Goal: Transaction & Acquisition: Purchase product/service

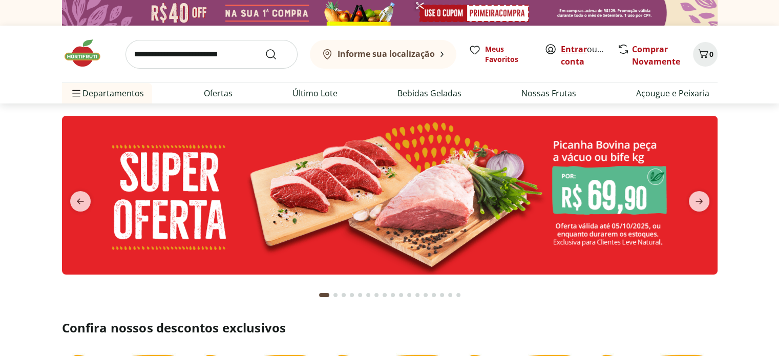
click at [567, 51] on link "Entrar" at bounding box center [574, 49] width 26 height 11
click at [714, 57] on button "0" at bounding box center [705, 54] width 25 height 25
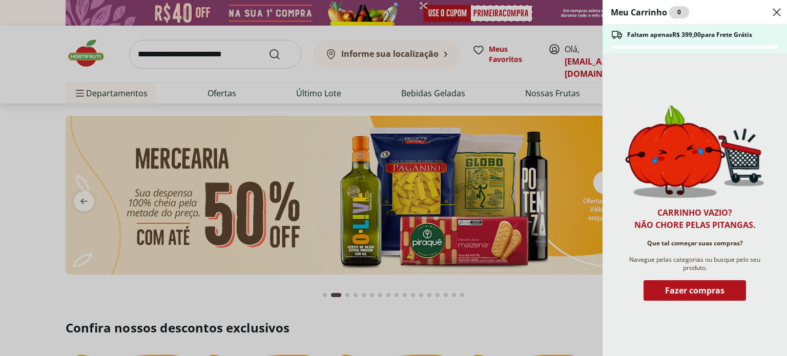
click at [778, 15] on icon "Close" at bounding box center [776, 12] width 12 height 12
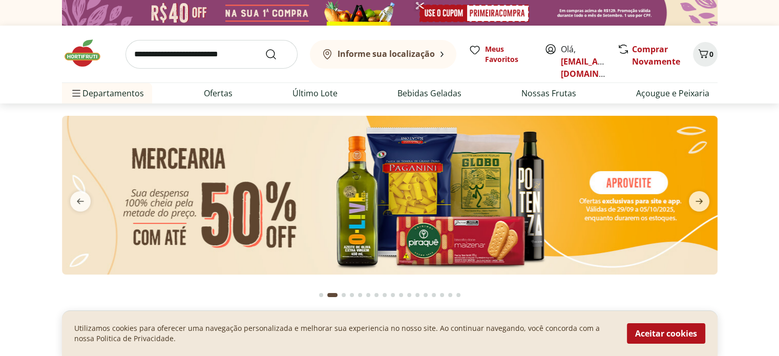
click at [332, 178] on img at bounding box center [390, 195] width 656 height 159
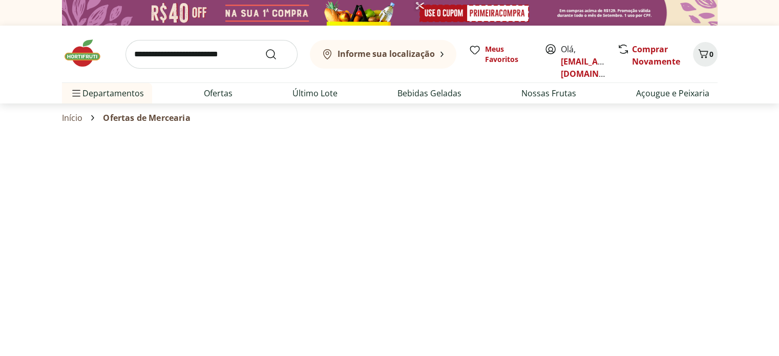
select select "**********"
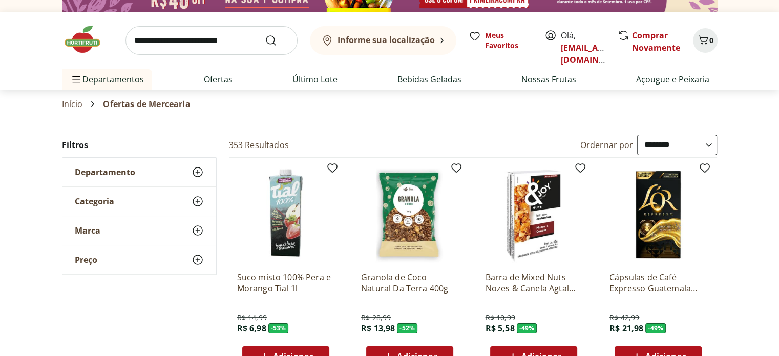
scroll to position [51, 0]
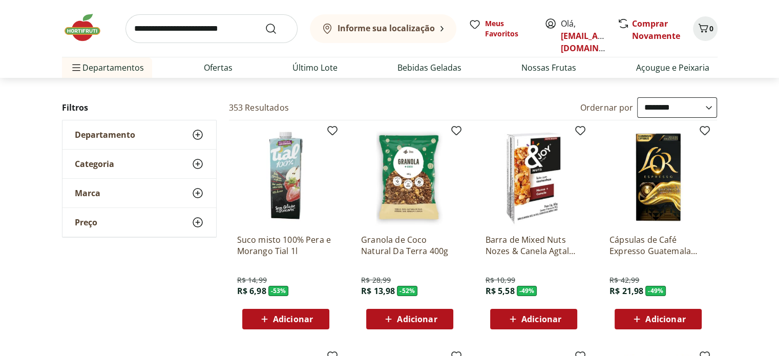
click at [408, 322] on span "Adicionar" at bounding box center [417, 319] width 40 height 8
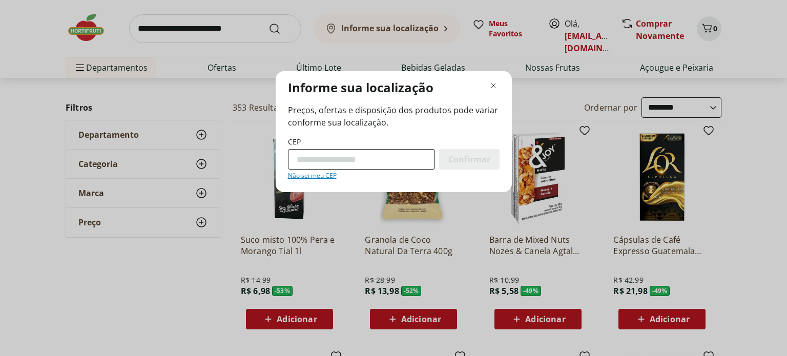
click at [400, 157] on input "CEP" at bounding box center [361, 159] width 147 height 20
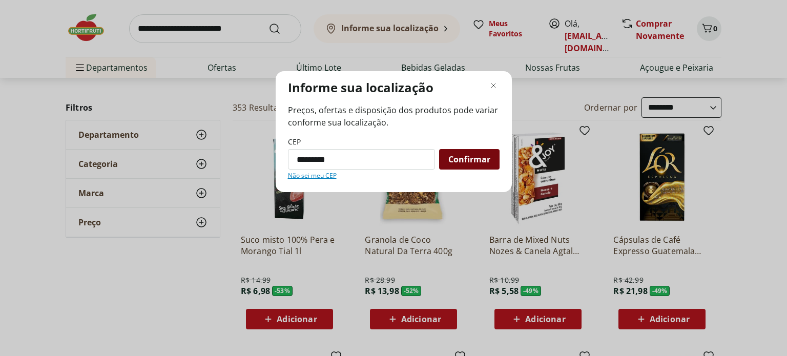
type input "*********"
click at [453, 159] on span "Confirmar" at bounding box center [469, 159] width 42 height 8
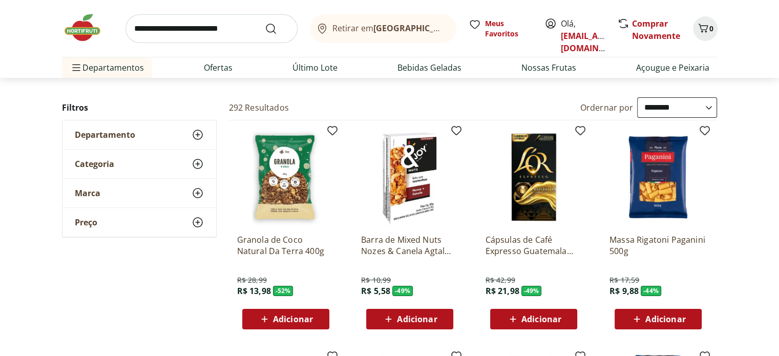
scroll to position [102, 0]
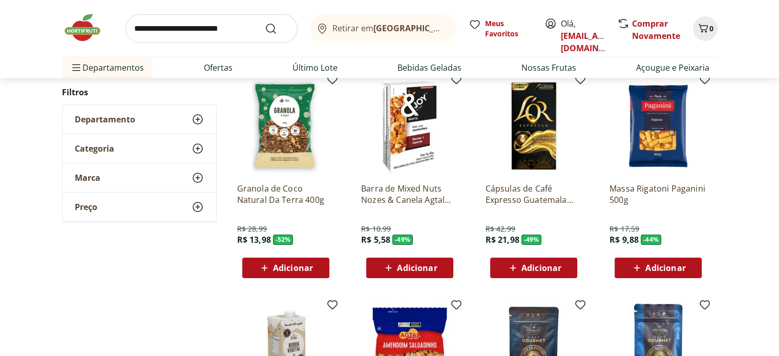
click at [289, 269] on span "Adicionar" at bounding box center [293, 268] width 40 height 8
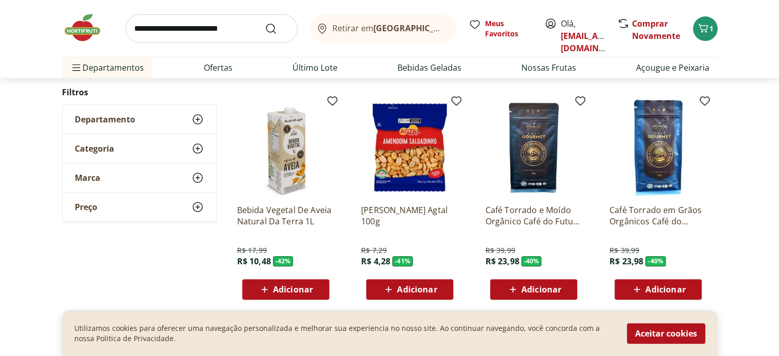
scroll to position [307, 0]
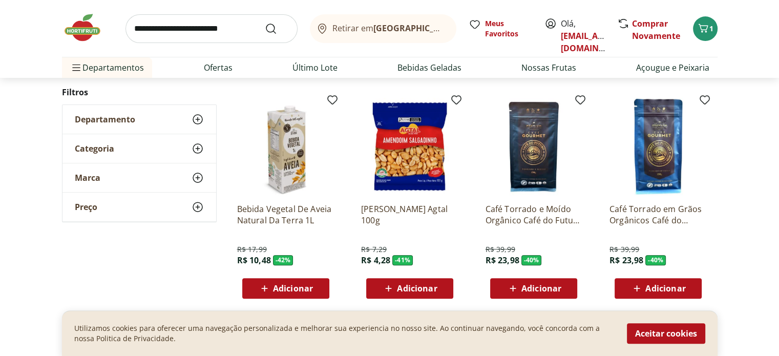
click at [533, 159] on img at bounding box center [533, 146] width 97 height 97
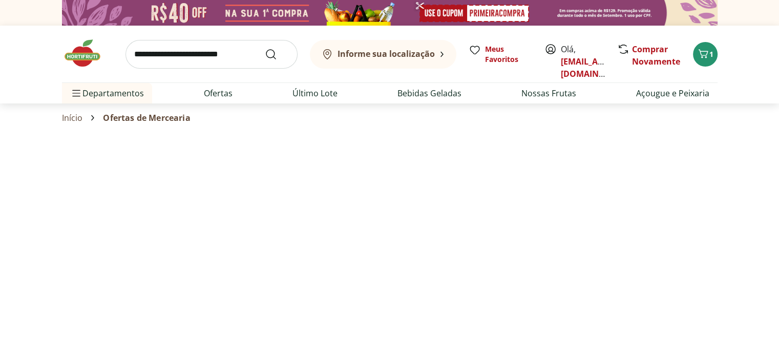
select select "**********"
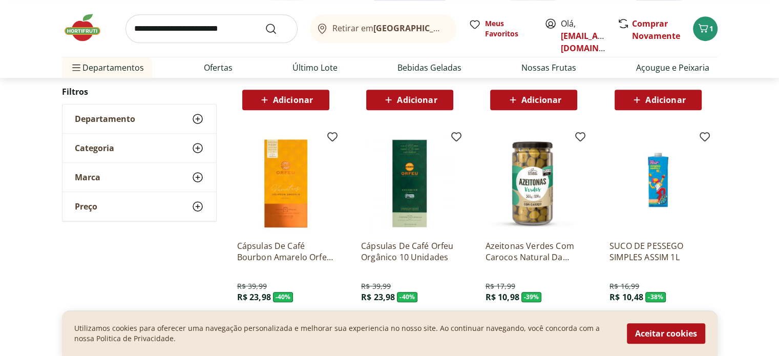
scroll to position [512, 0]
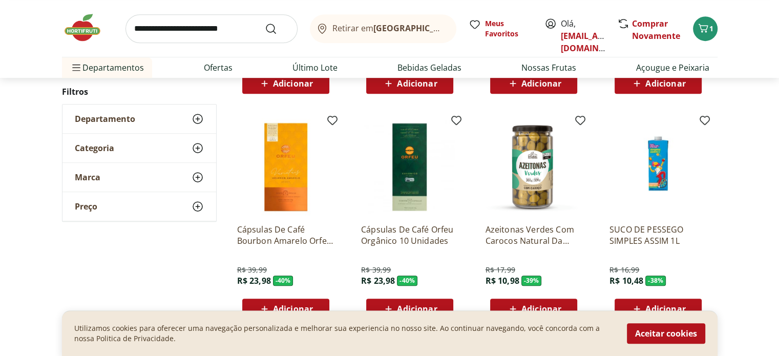
click at [299, 180] on img at bounding box center [285, 166] width 97 height 97
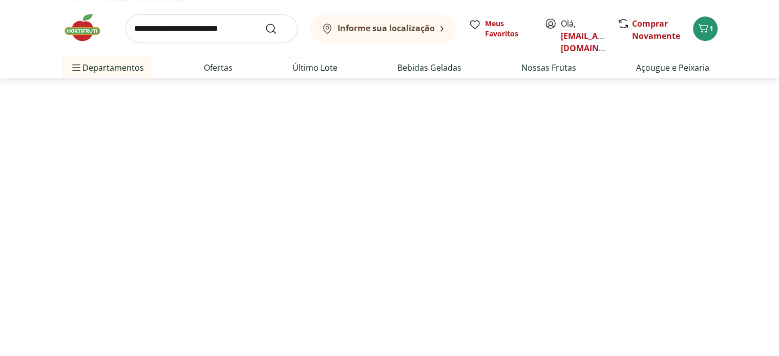
select select "**********"
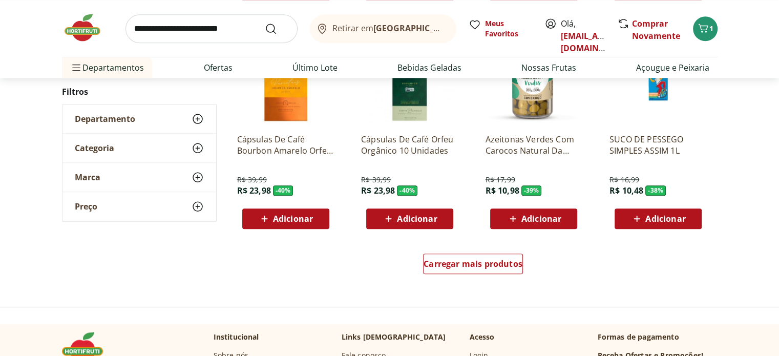
scroll to position [1127, 0]
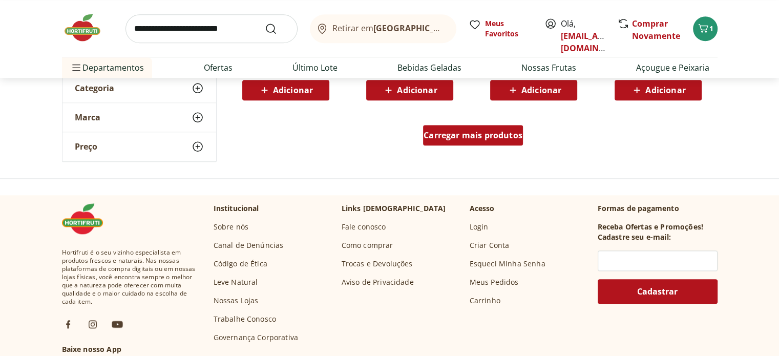
click at [467, 132] on span "Carregar mais produtos" at bounding box center [473, 135] width 99 height 8
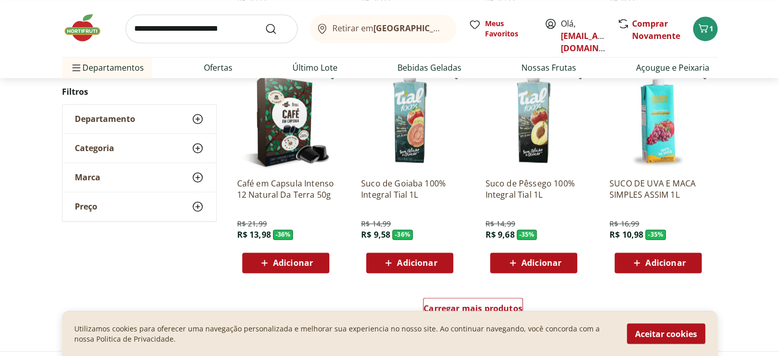
scroll to position [1664, 0]
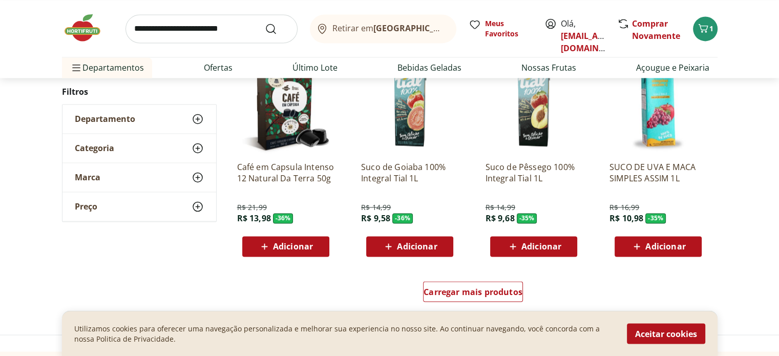
click at [287, 250] on span "Adicionar" at bounding box center [293, 246] width 40 height 8
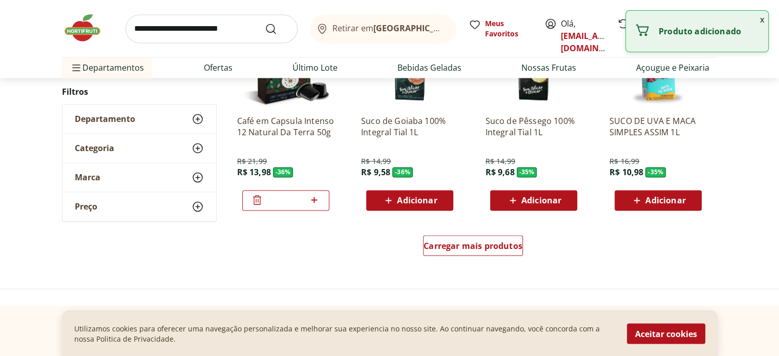
scroll to position [1766, 0]
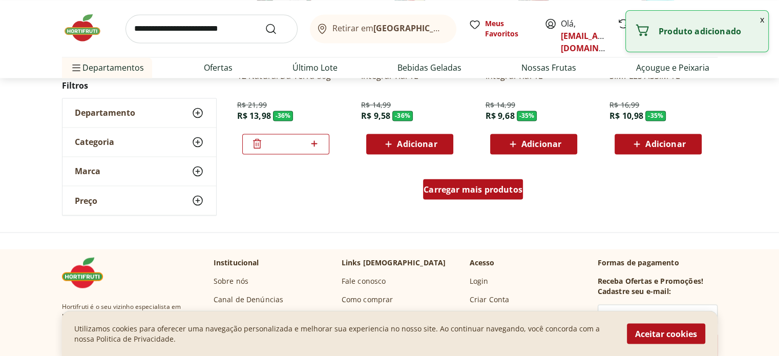
click at [469, 192] on span "Carregar mais produtos" at bounding box center [473, 189] width 99 height 8
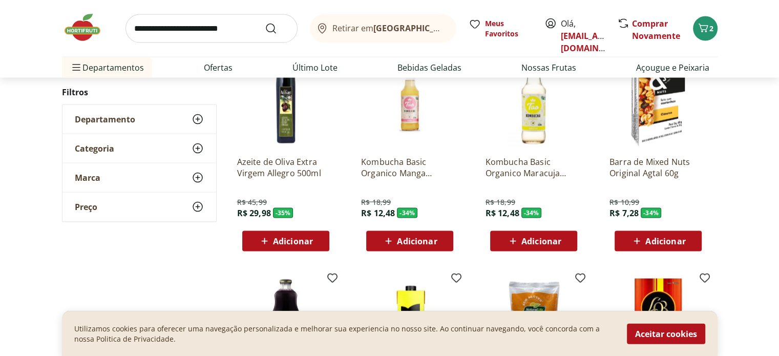
scroll to position [2176, 0]
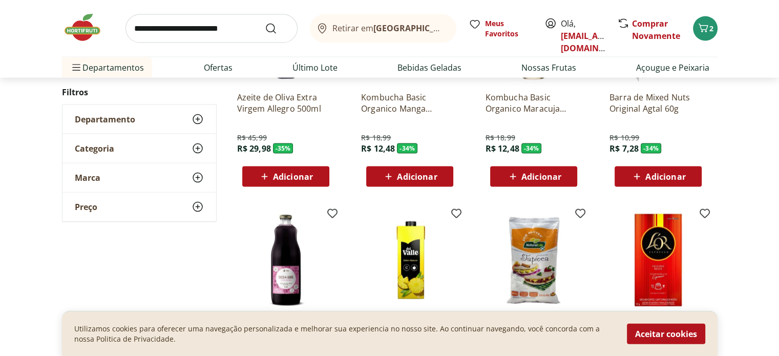
click at [670, 177] on span "Adicionar" at bounding box center [665, 177] width 40 height 8
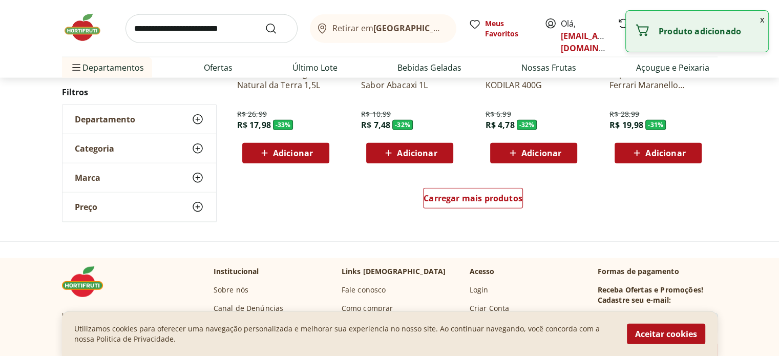
scroll to position [2381, 0]
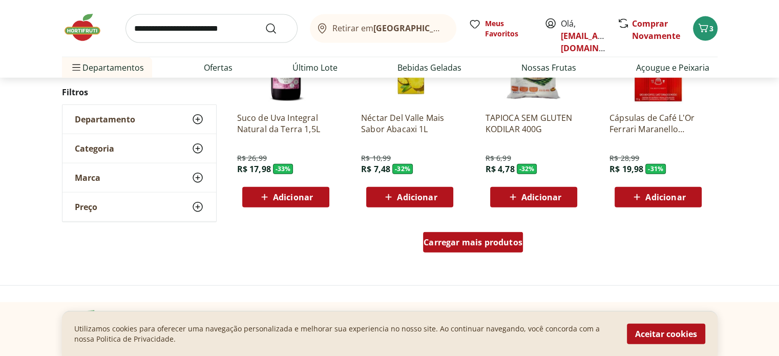
click at [458, 254] on link "Carregar mais produtos" at bounding box center [473, 244] width 100 height 25
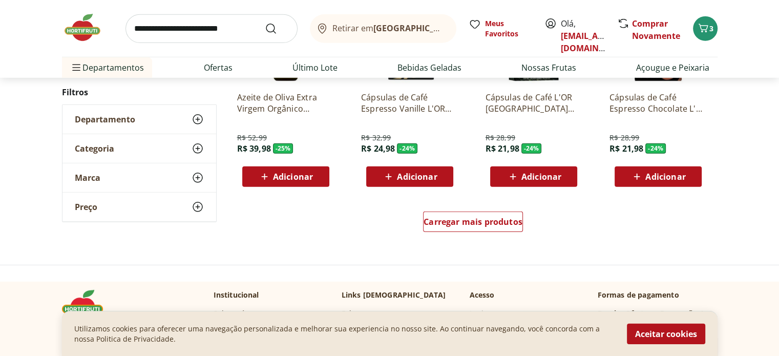
scroll to position [3047, 0]
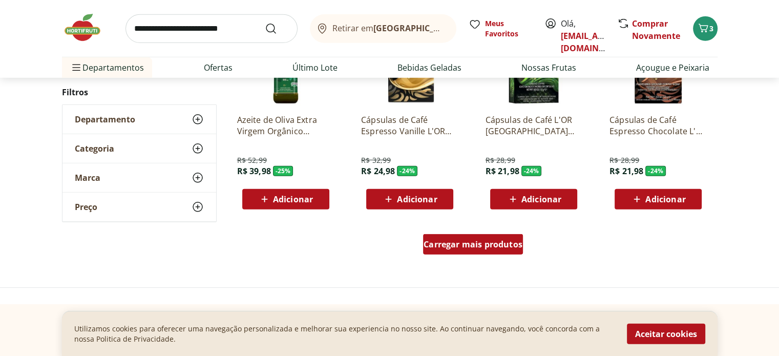
click at [467, 237] on div "Carregar mais produtos" at bounding box center [473, 244] width 100 height 20
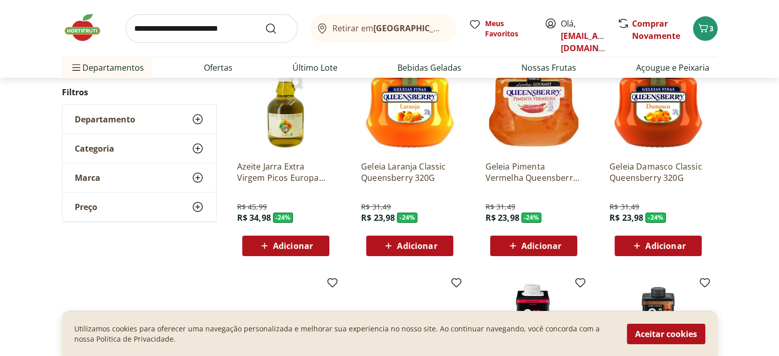
scroll to position [3200, 0]
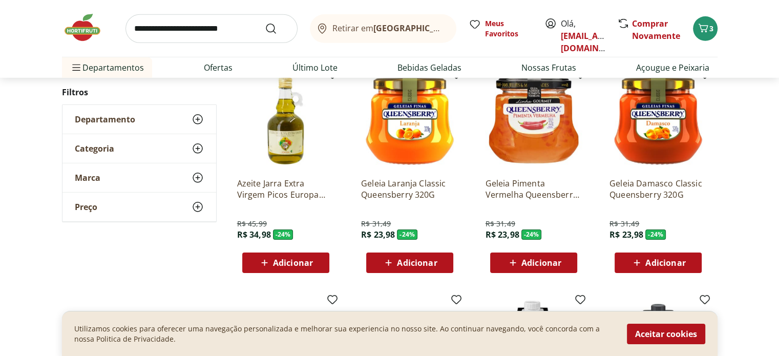
click at [542, 266] on span "Adicionar" at bounding box center [541, 263] width 40 height 8
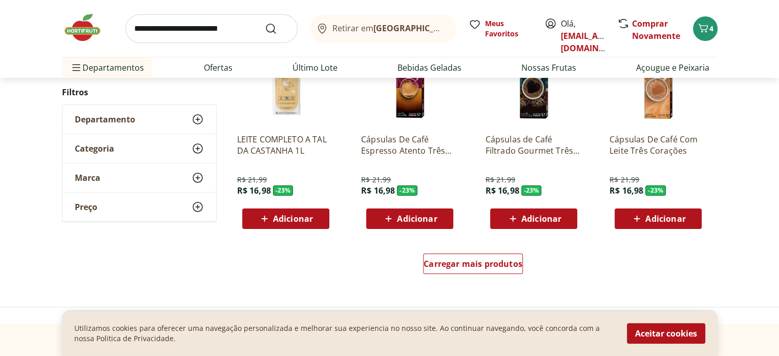
scroll to position [3712, 0]
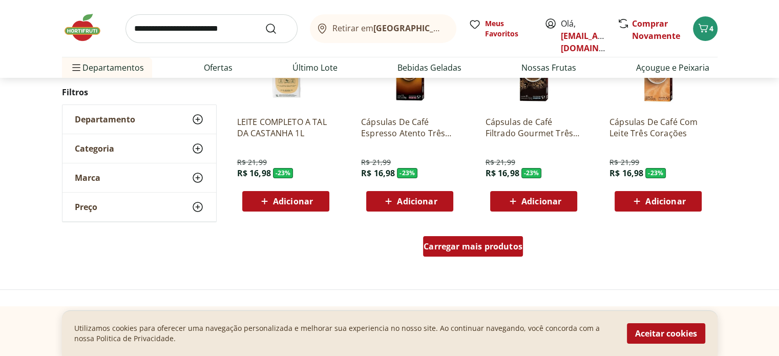
click at [446, 248] on span "Carregar mais produtos" at bounding box center [473, 246] width 99 height 8
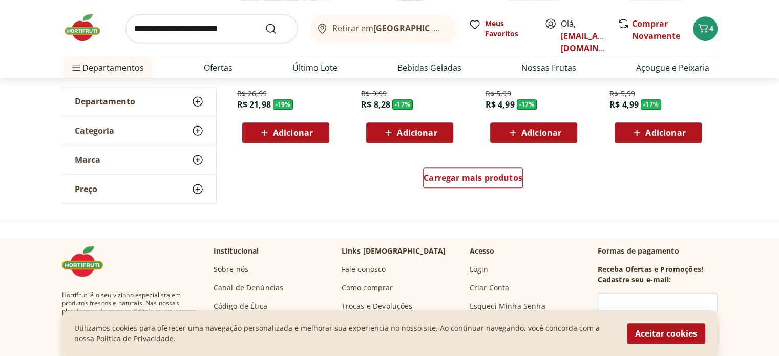
scroll to position [4481, 0]
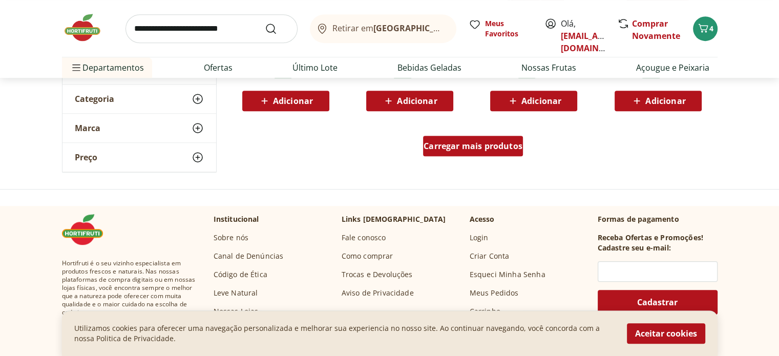
click at [472, 143] on span "Carregar mais produtos" at bounding box center [473, 146] width 99 height 8
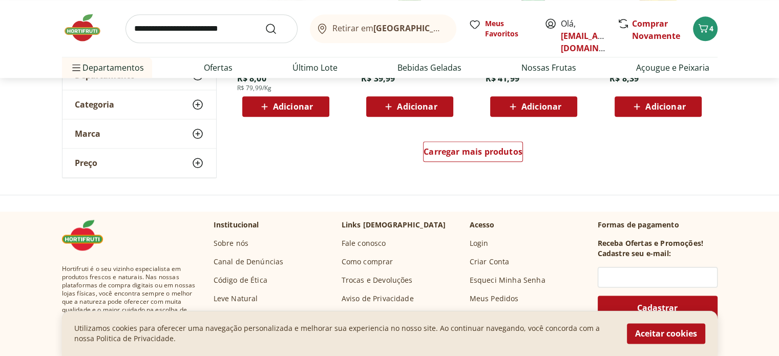
scroll to position [5146, 0]
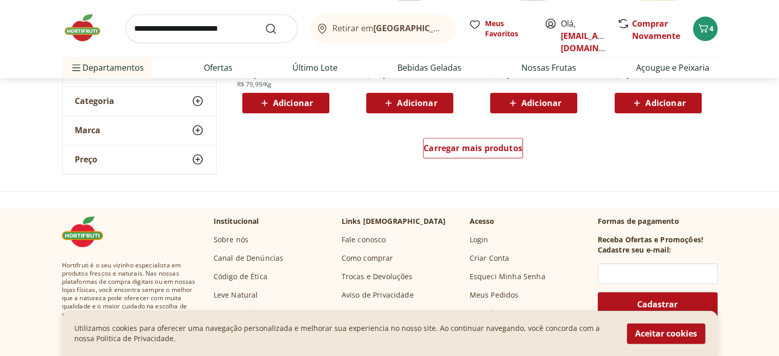
click at [477, 133] on div "Carregar mais produtos" at bounding box center [473, 149] width 497 height 49
click at [477, 156] on div "Carregar mais produtos" at bounding box center [473, 148] width 100 height 20
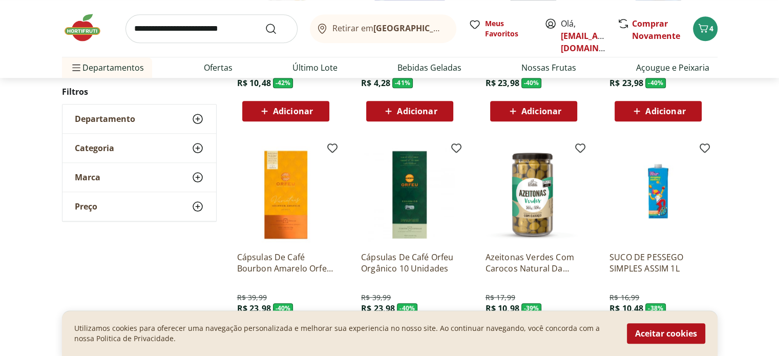
scroll to position [0, 0]
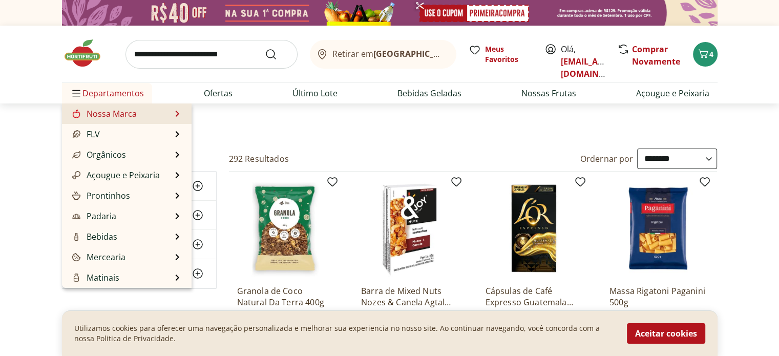
click at [130, 118] on link "Nossa Marca" at bounding box center [103, 114] width 67 height 12
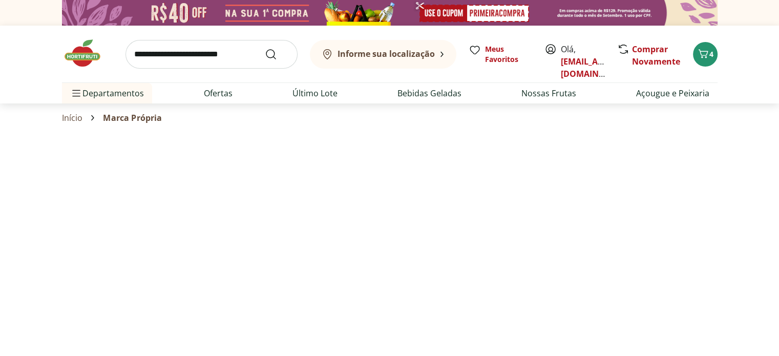
select select "**********"
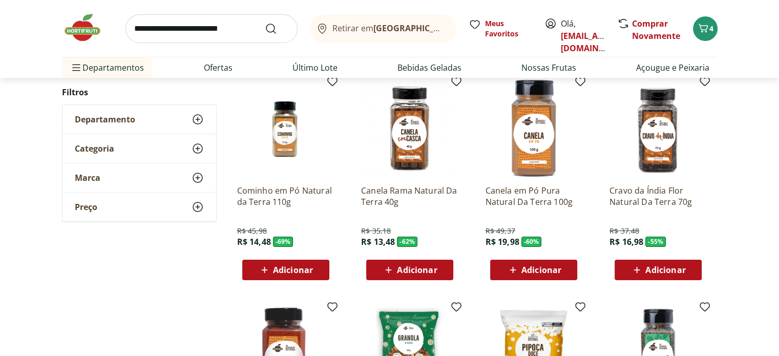
scroll to position [102, 0]
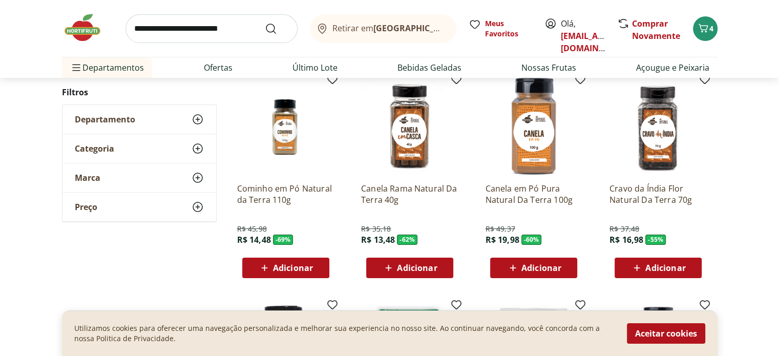
click at [289, 267] on span "Adicionar" at bounding box center [293, 268] width 40 height 8
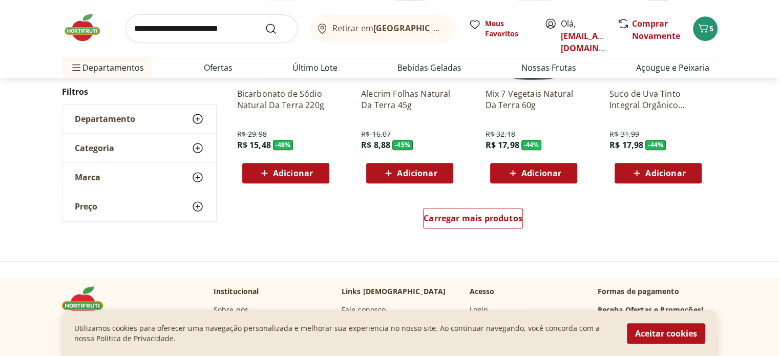
scroll to position [666, 0]
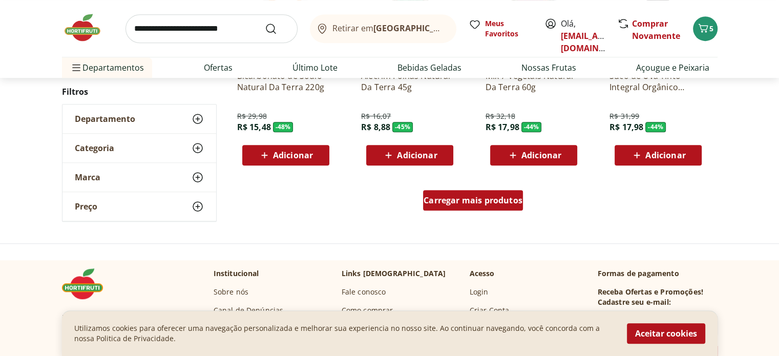
click at [469, 208] on div "Carregar mais produtos" at bounding box center [473, 200] width 100 height 20
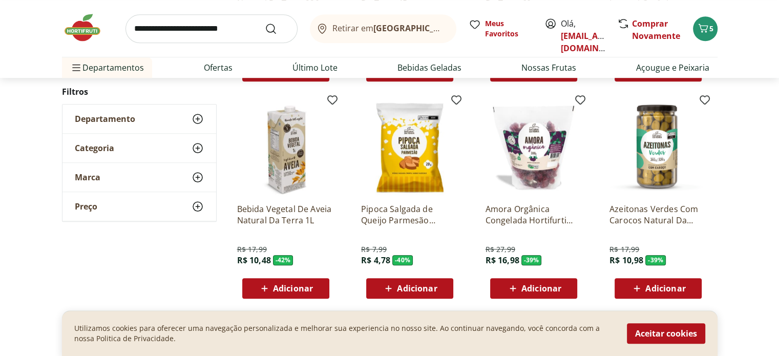
scroll to position [768, 0]
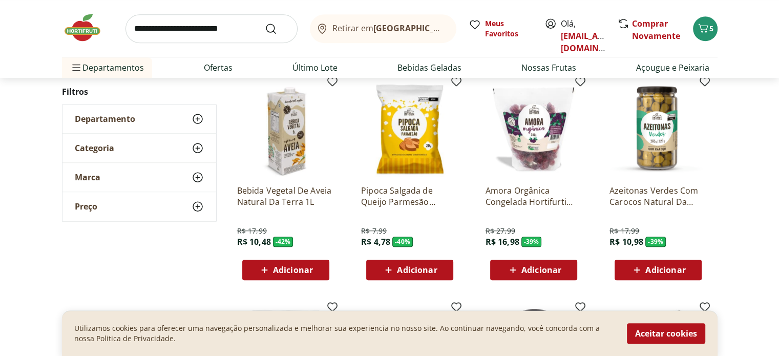
click at [431, 268] on span "Adicionar" at bounding box center [417, 270] width 40 height 8
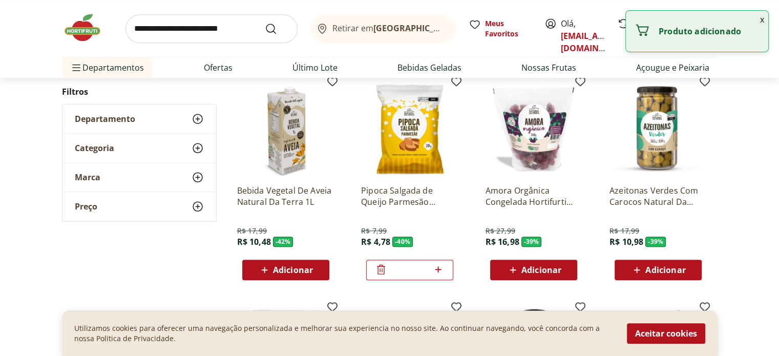
click at [510, 266] on icon at bounding box center [512, 270] width 13 height 12
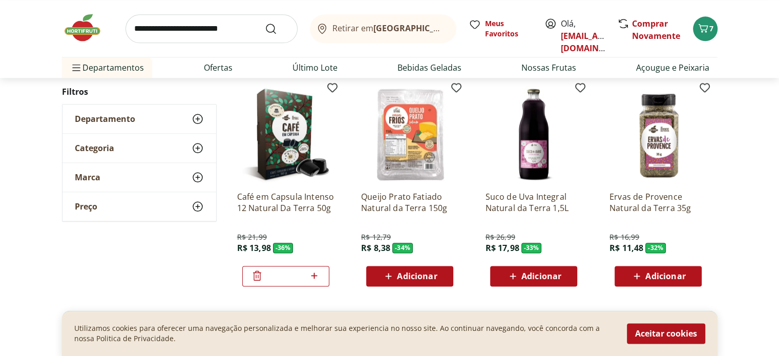
scroll to position [1229, 0]
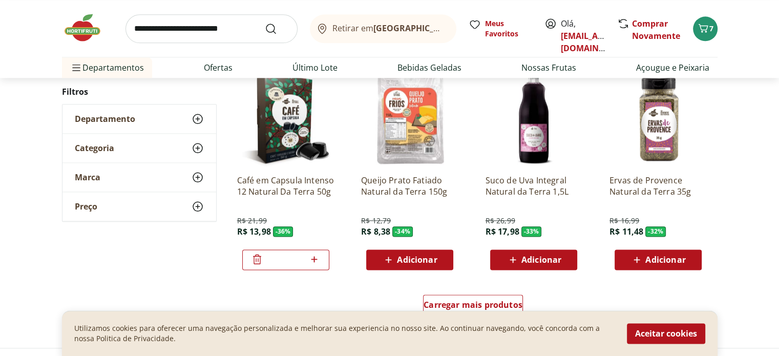
click at [395, 264] on span "Adicionar" at bounding box center [409, 260] width 55 height 12
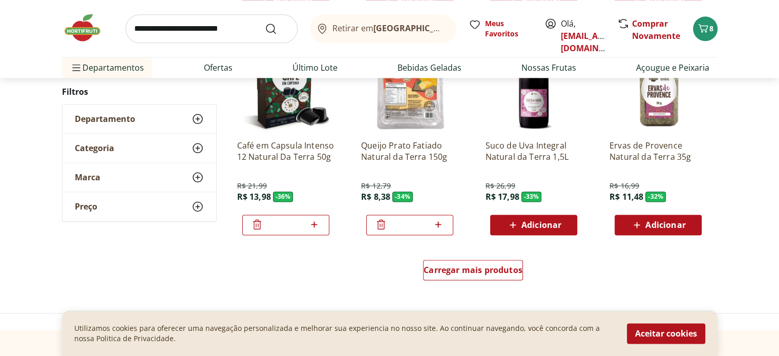
scroll to position [1332, 0]
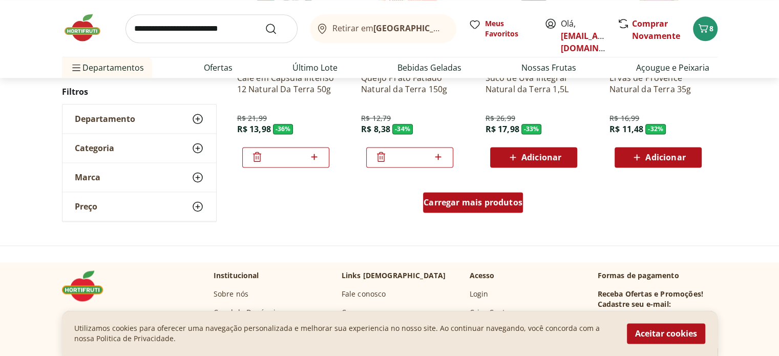
click at [461, 202] on span "Carregar mais produtos" at bounding box center [473, 202] width 99 height 8
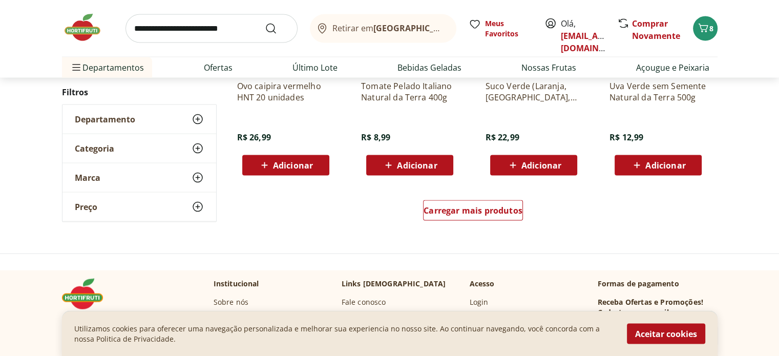
scroll to position [1997, 0]
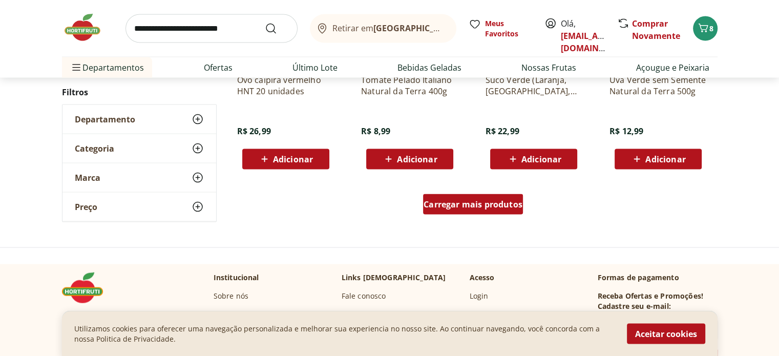
click at [448, 208] on span "Carregar mais produtos" at bounding box center [473, 204] width 99 height 8
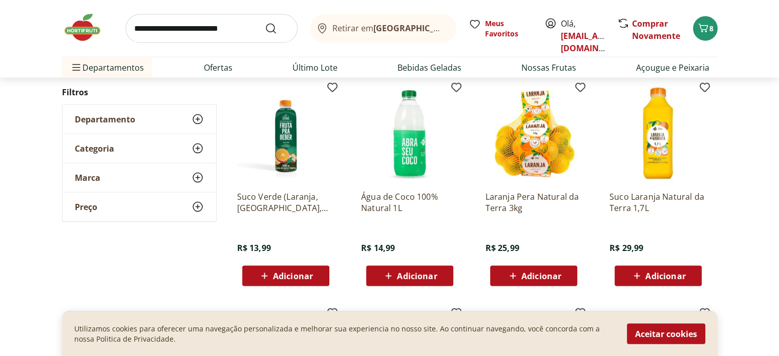
scroll to position [2100, 0]
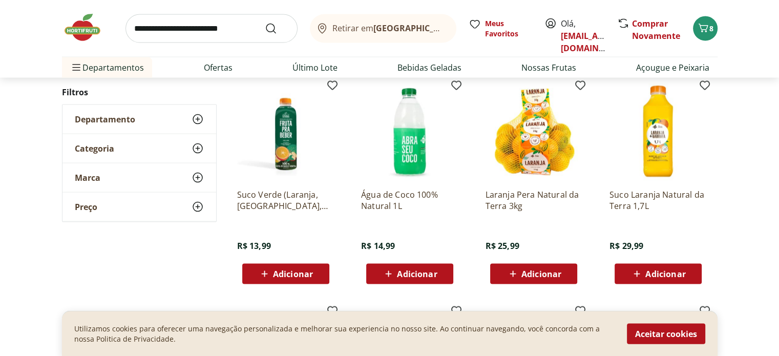
click at [408, 272] on span "Adicionar" at bounding box center [417, 274] width 40 height 8
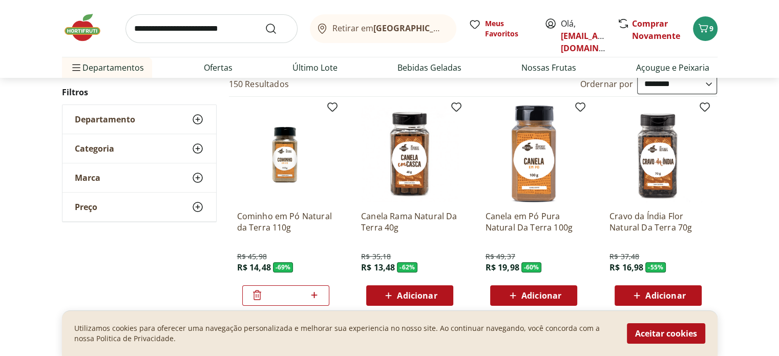
scroll to position [0, 0]
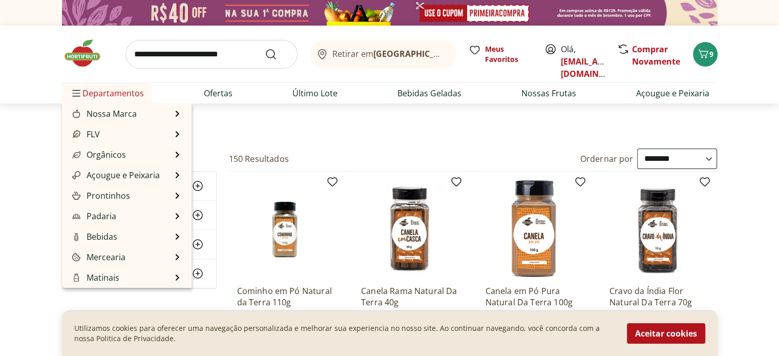
click at [88, 89] on span "Departamentos" at bounding box center [107, 93] width 74 height 25
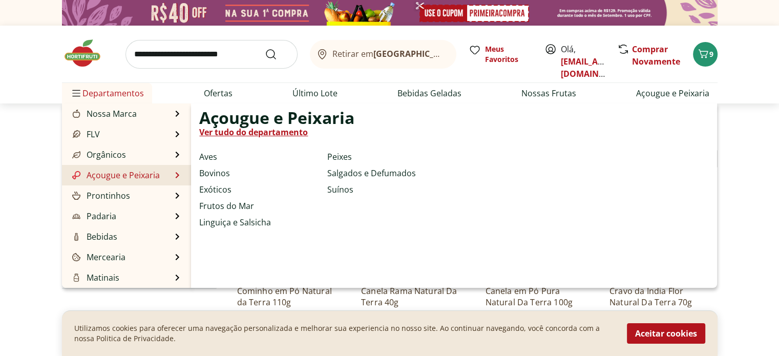
click at [110, 171] on link "Açougue e Peixaria" at bounding box center [115, 175] width 90 height 12
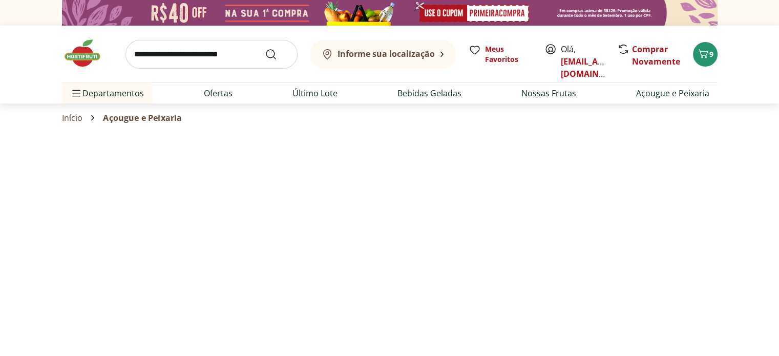
select select "**********"
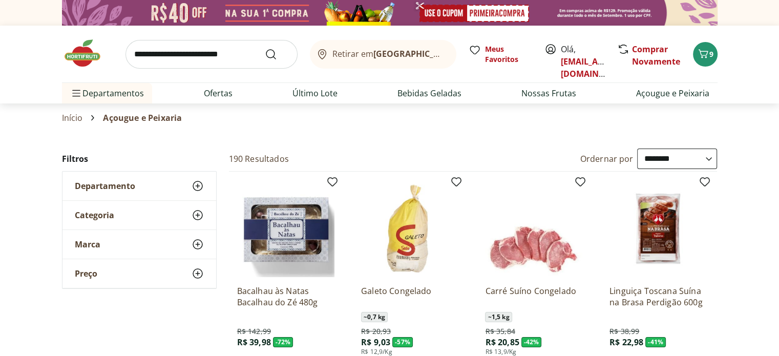
scroll to position [51, 0]
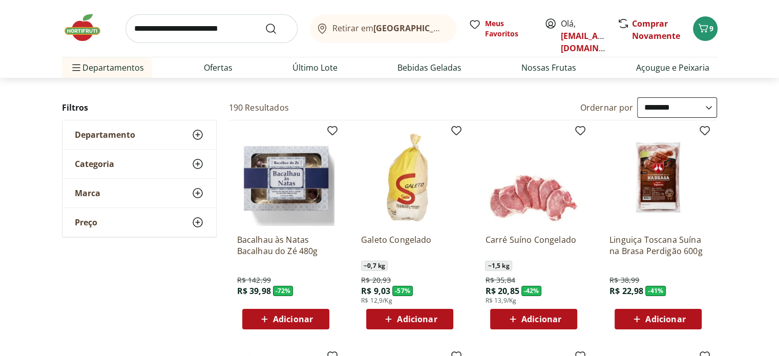
click at [263, 199] on img at bounding box center [285, 177] width 97 height 97
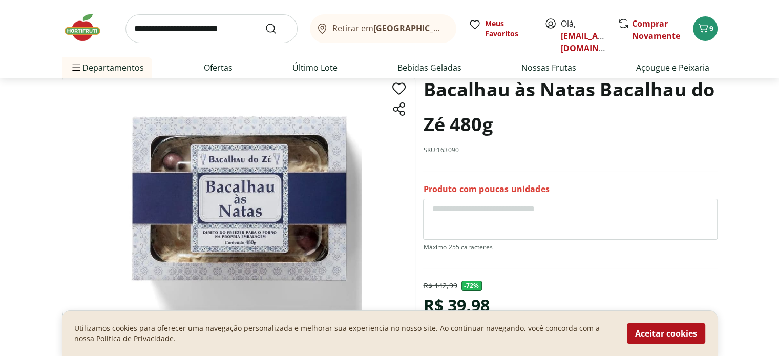
scroll to position [51, 0]
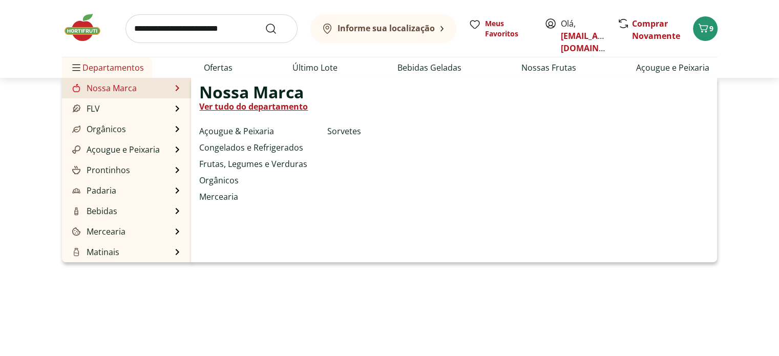
select select "**********"
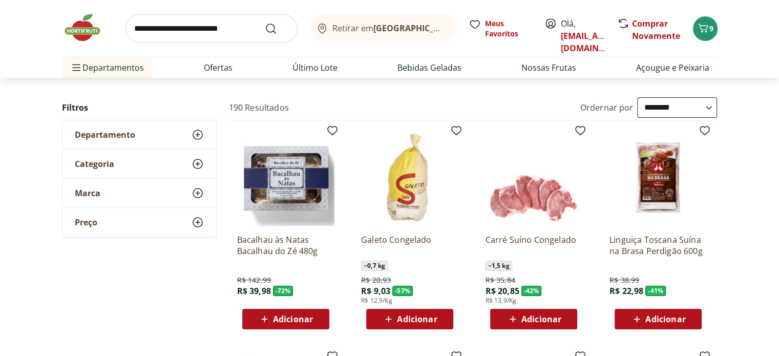
click at [428, 318] on span "Adicionar" at bounding box center [417, 319] width 40 height 8
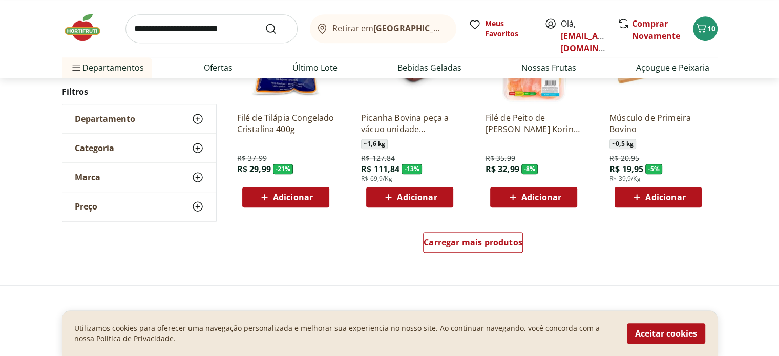
scroll to position [717, 0]
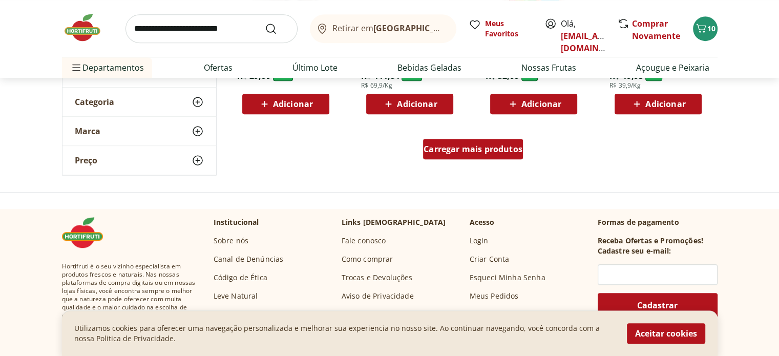
click at [497, 149] on span "Carregar mais produtos" at bounding box center [473, 149] width 99 height 8
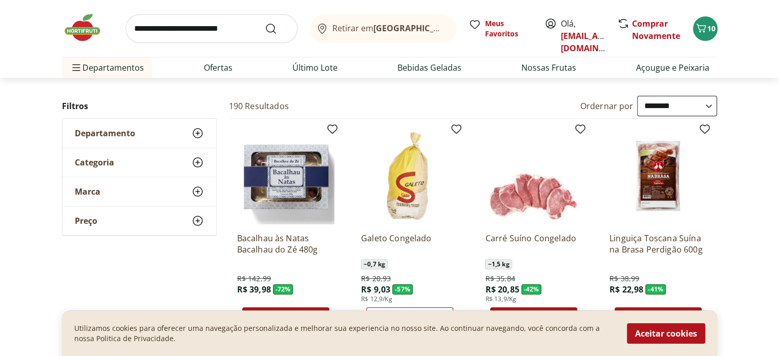
scroll to position [0, 0]
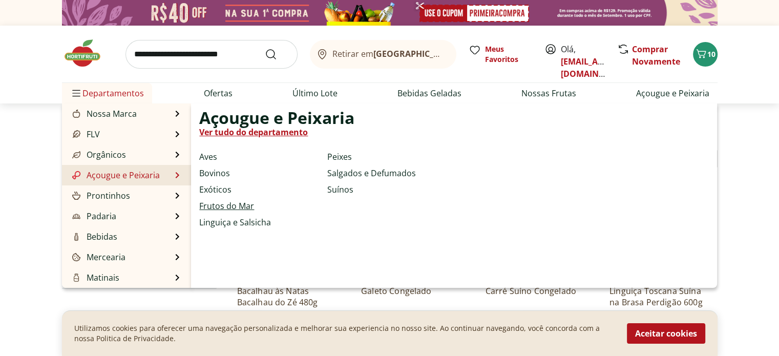
click at [221, 204] on link "Frutos do Mar" at bounding box center [226, 206] width 55 height 12
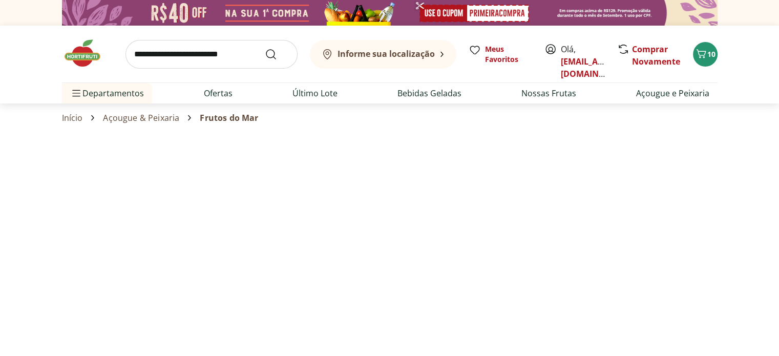
select select "**********"
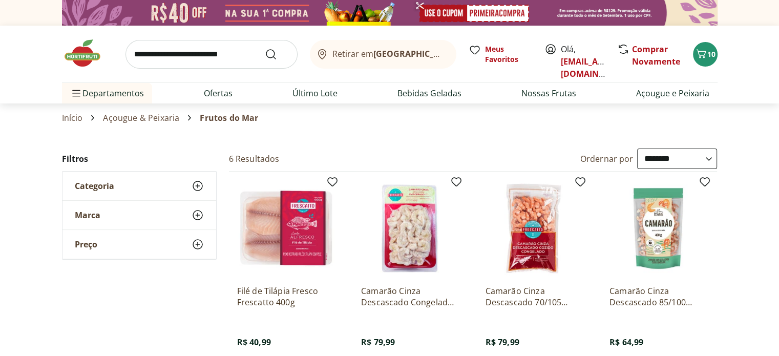
scroll to position [51, 0]
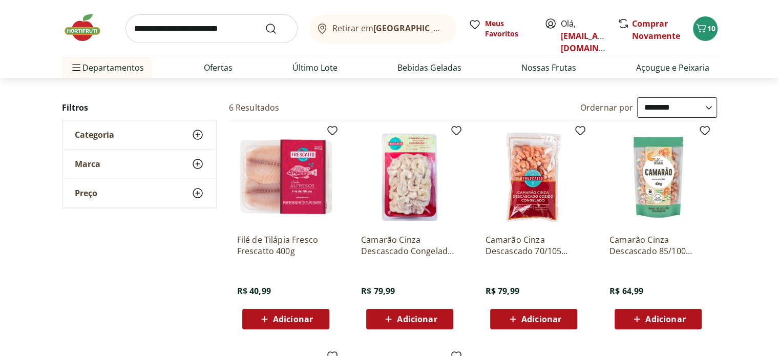
click at [436, 321] on span "Adicionar" at bounding box center [417, 319] width 40 height 8
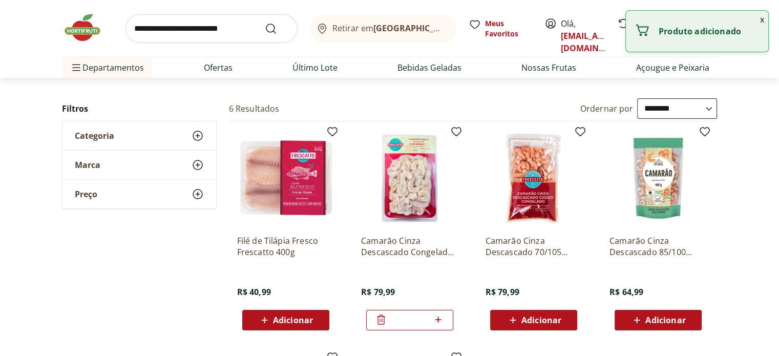
scroll to position [0, 0]
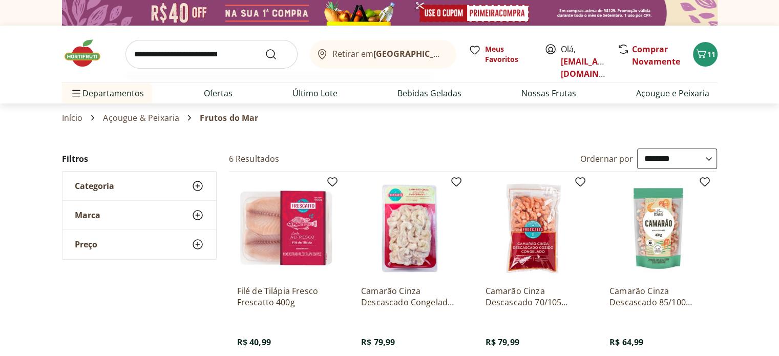
click at [193, 55] on input "search" at bounding box center [211, 54] width 172 height 29
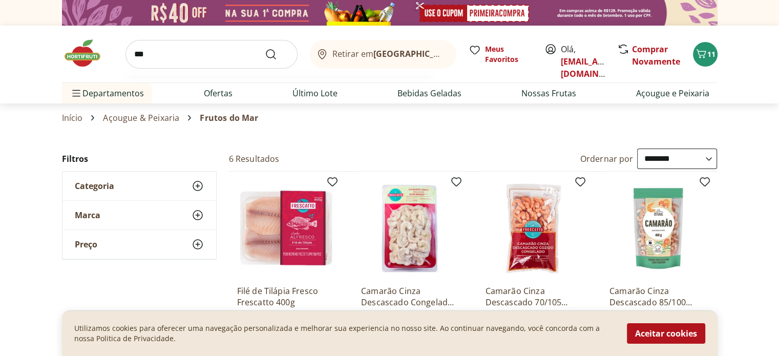
type input "***"
click at [265, 48] on button "Submit Search" at bounding box center [277, 54] width 25 height 12
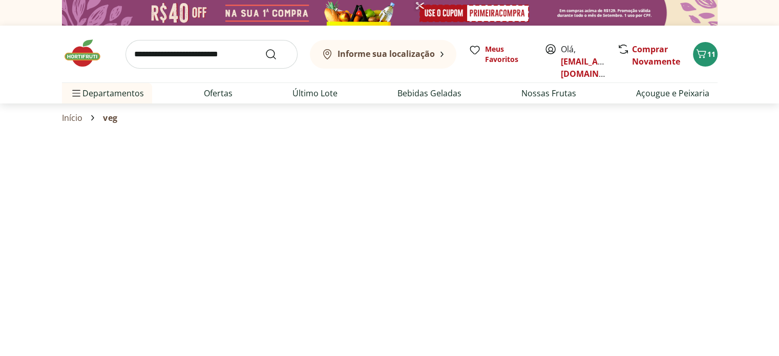
select select "**********"
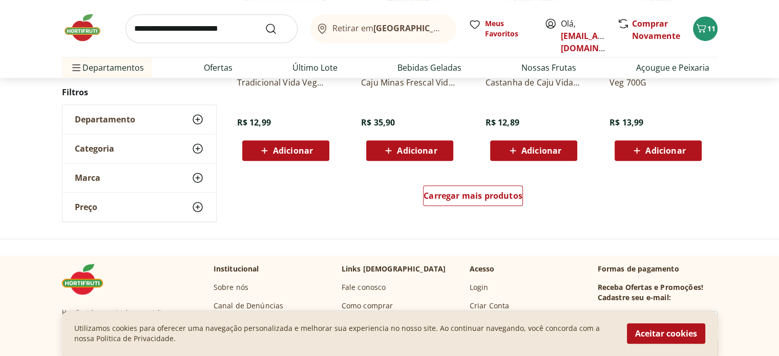
scroll to position [717, 0]
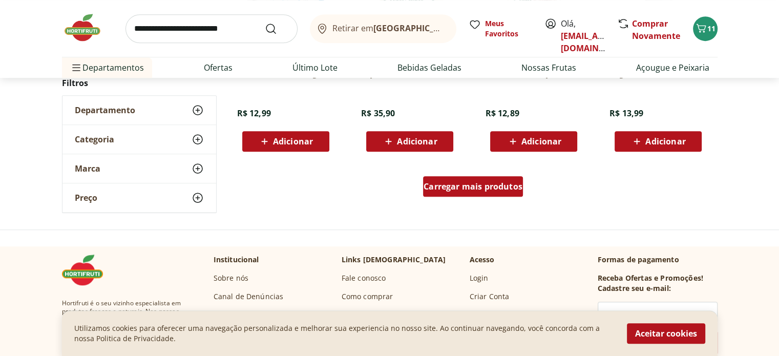
click at [459, 178] on div "Carregar mais produtos" at bounding box center [473, 186] width 100 height 20
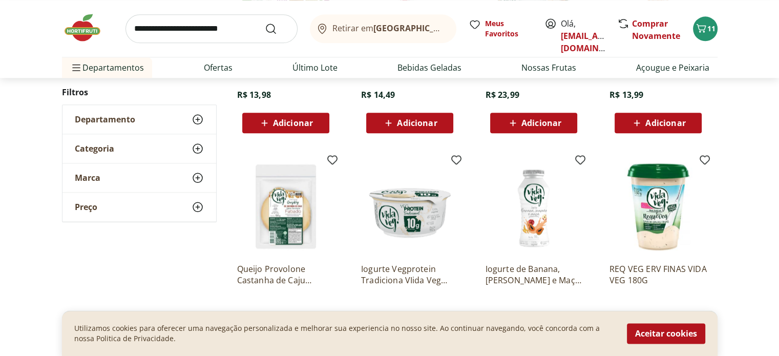
scroll to position [1332, 0]
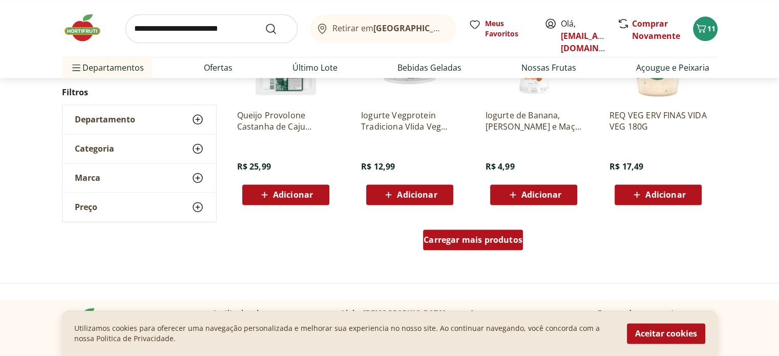
click at [468, 247] on div "Carregar mais produtos" at bounding box center [473, 239] width 100 height 20
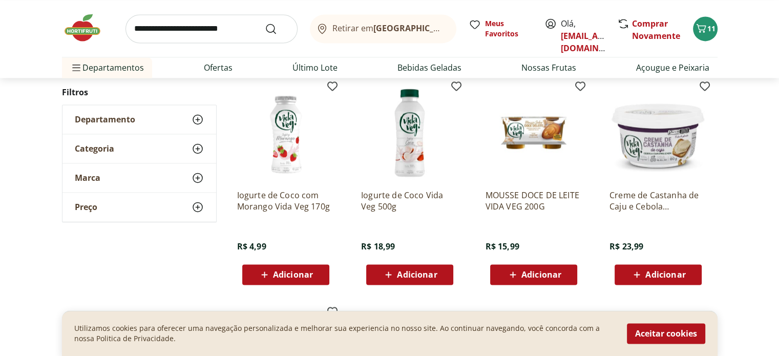
scroll to position [1485, 0]
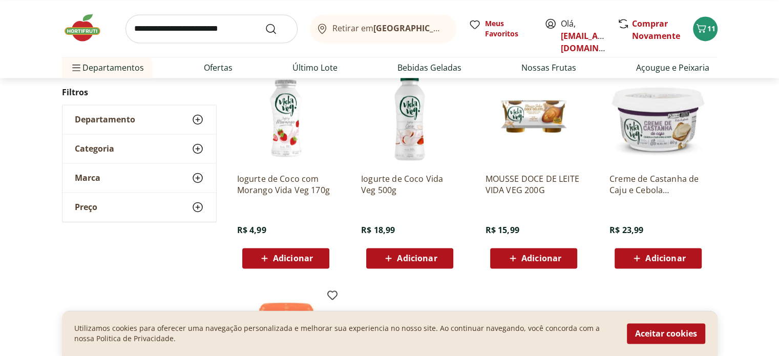
click at [307, 260] on span "Adicionar" at bounding box center [293, 258] width 40 height 8
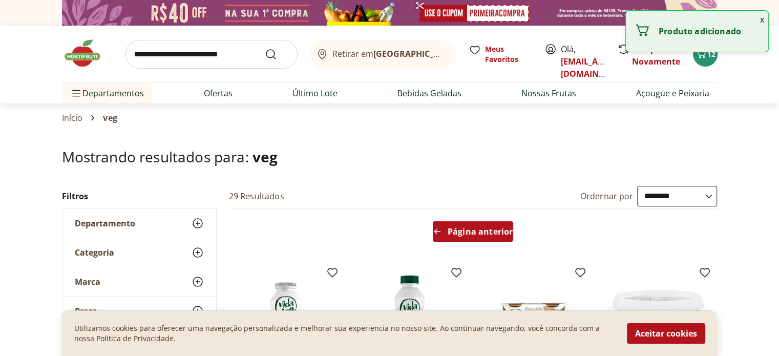
click at [459, 223] on div "Página anterior" at bounding box center [473, 231] width 80 height 20
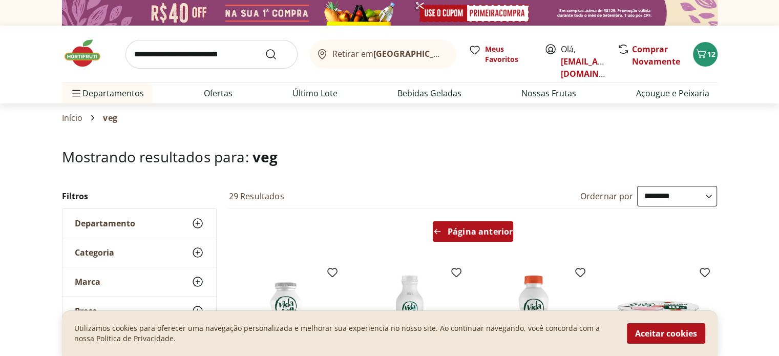
click at [481, 229] on span "Página anterior" at bounding box center [480, 231] width 65 height 8
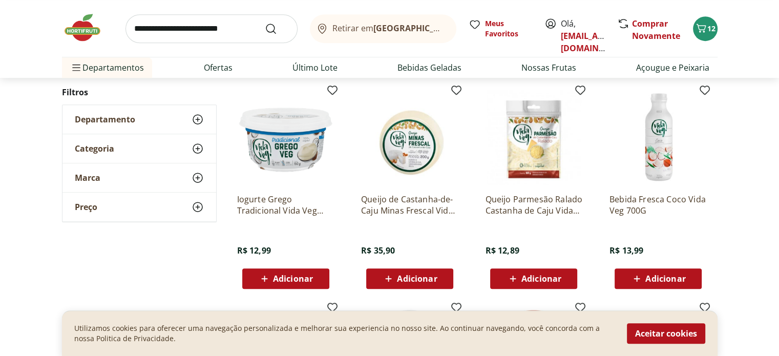
scroll to position [563, 0]
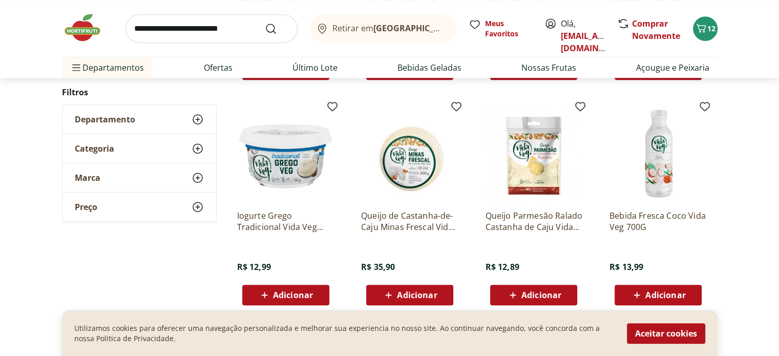
click at [410, 182] on img at bounding box center [409, 152] width 97 height 97
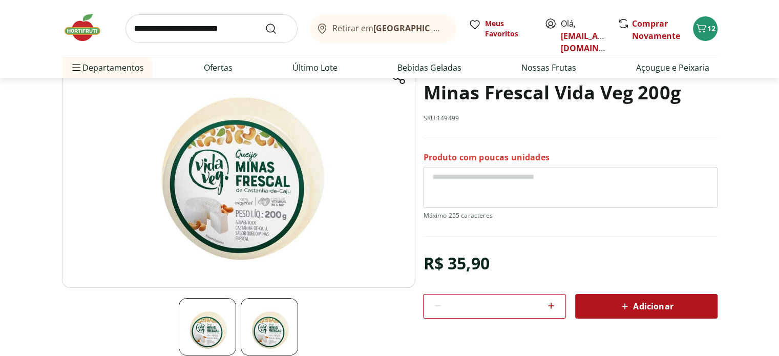
scroll to position [154, 0]
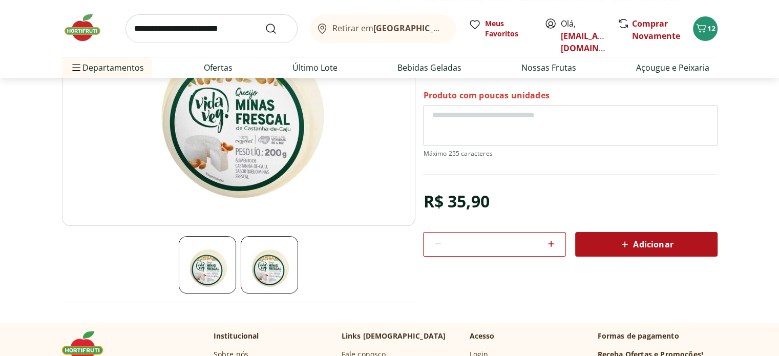
click at [275, 270] on img at bounding box center [269, 264] width 57 height 57
click at [224, 268] on img at bounding box center [207, 264] width 57 height 57
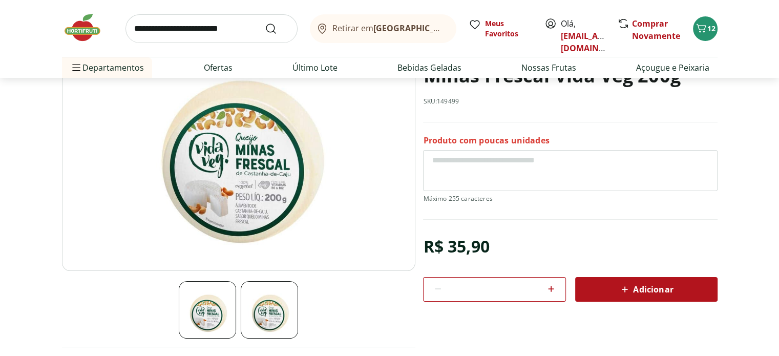
scroll to position [51, 0]
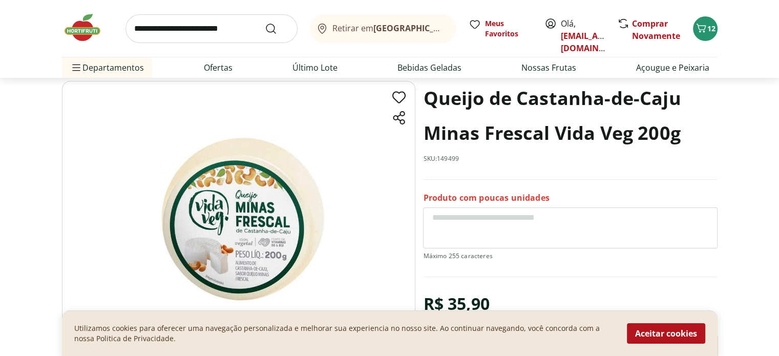
click at [264, 166] on img at bounding box center [238, 204] width 353 height 247
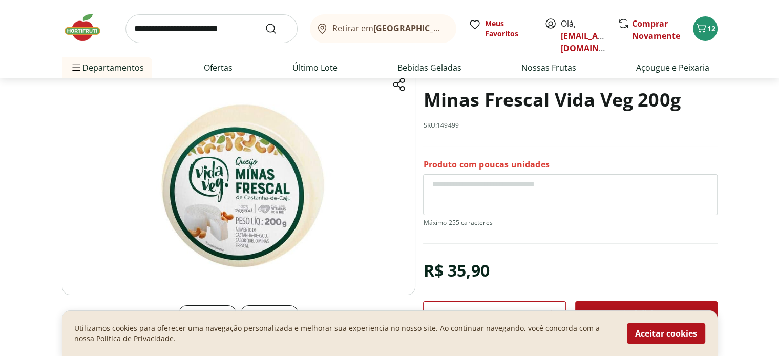
scroll to position [102, 0]
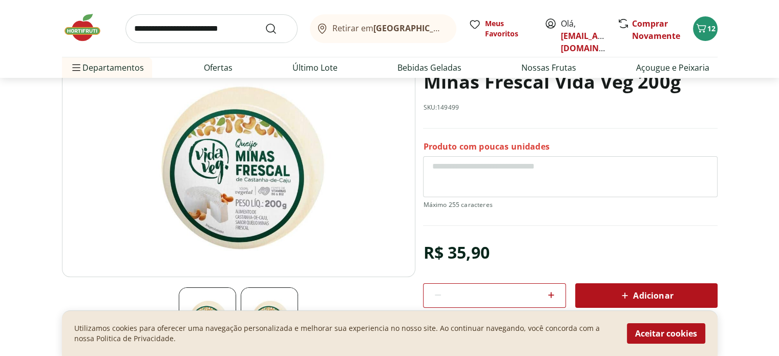
click at [694, 290] on div "Adicionar" at bounding box center [646, 295] width 126 height 18
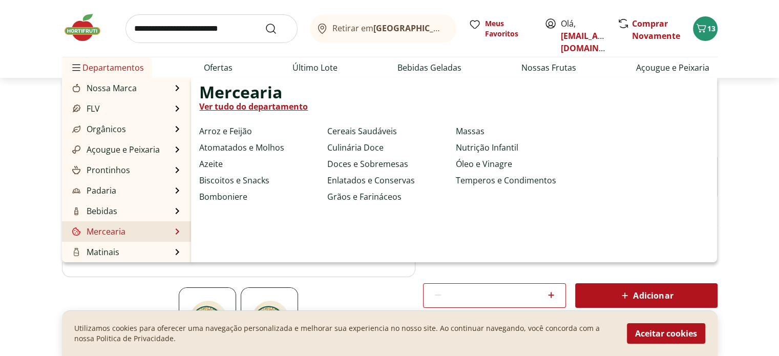
click at [102, 231] on link "Mercearia" at bounding box center [97, 231] width 55 height 12
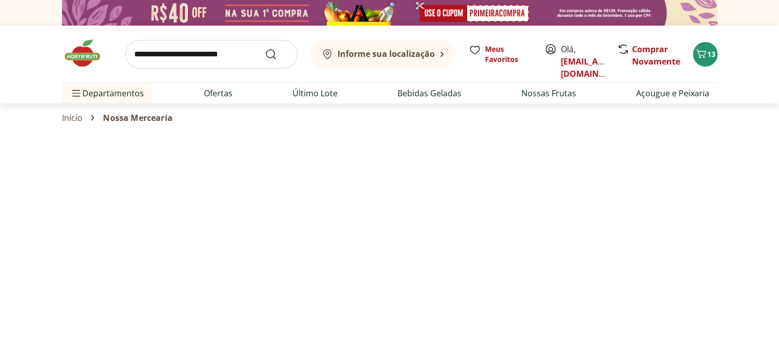
select select "**********"
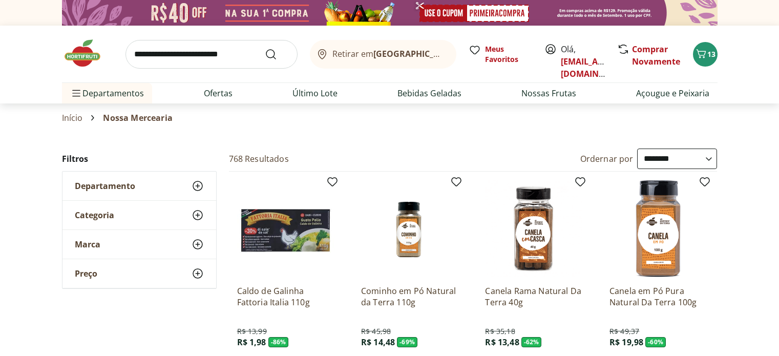
select select "**********"
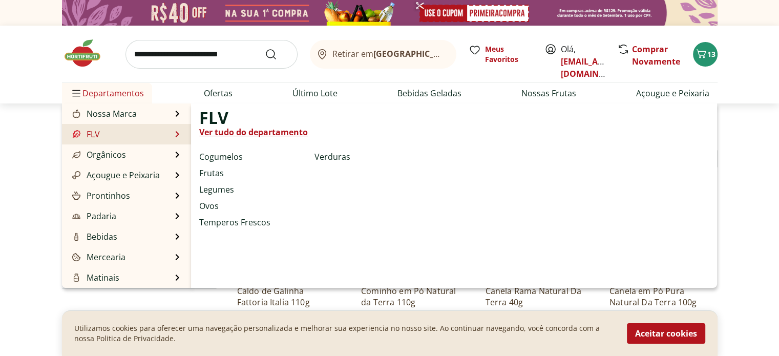
click at [109, 137] on li "FLV FLV Ver tudo do departamento Cogumelos Frutas Legumes Ovos Temperos Frescos…" at bounding box center [127, 134] width 130 height 20
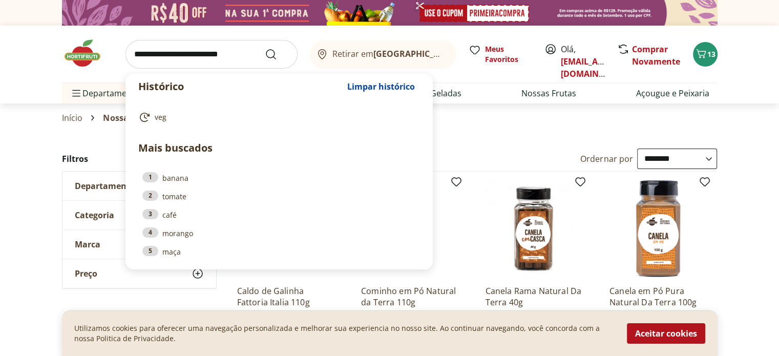
click at [199, 55] on input "search" at bounding box center [211, 54] width 172 height 29
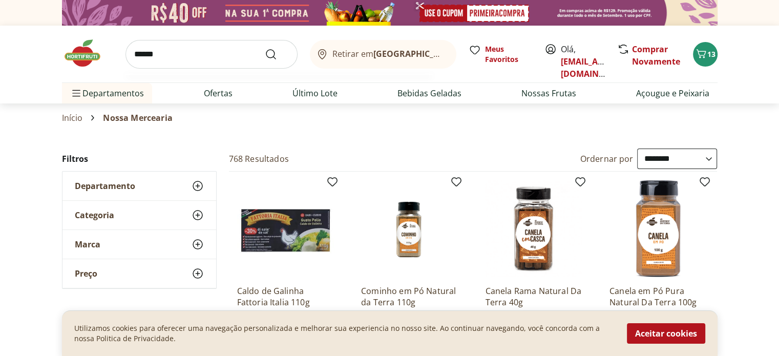
type input "******"
click at [265, 48] on button "Submit Search" at bounding box center [277, 54] width 25 height 12
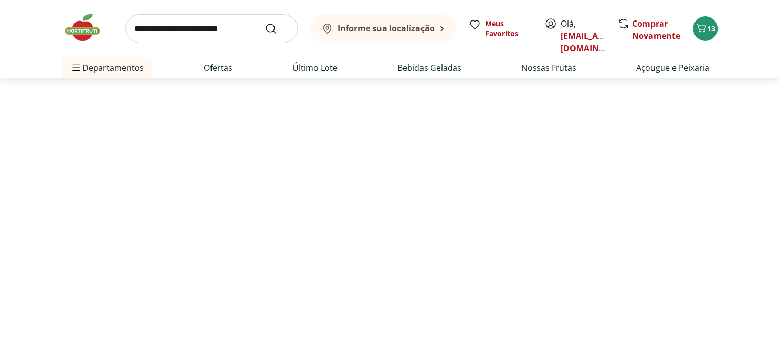
scroll to position [102, 0]
select select "**********"
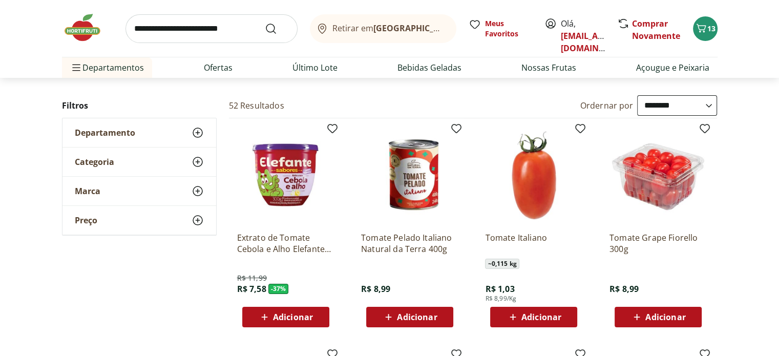
scroll to position [51, 0]
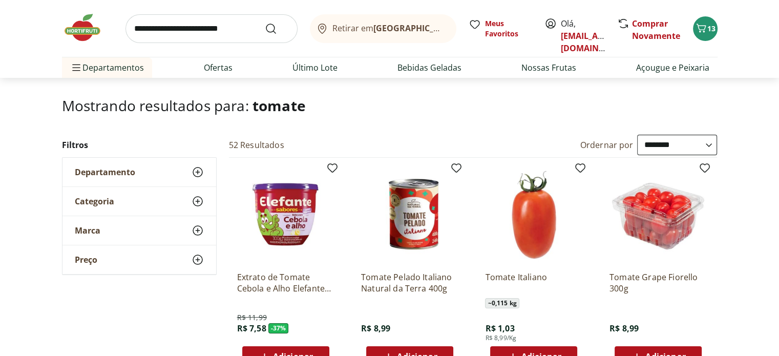
click at [529, 229] on img at bounding box center [533, 214] width 97 height 97
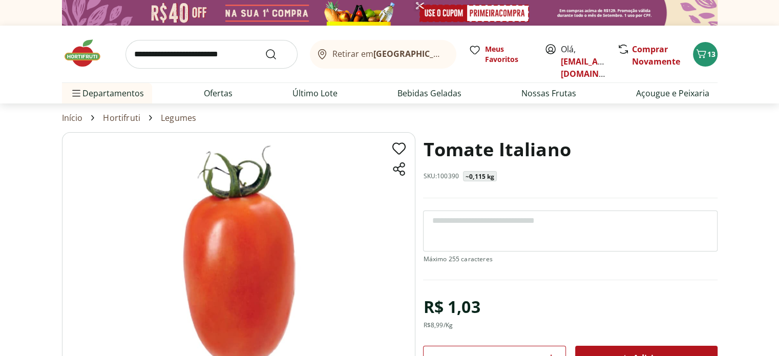
scroll to position [51, 0]
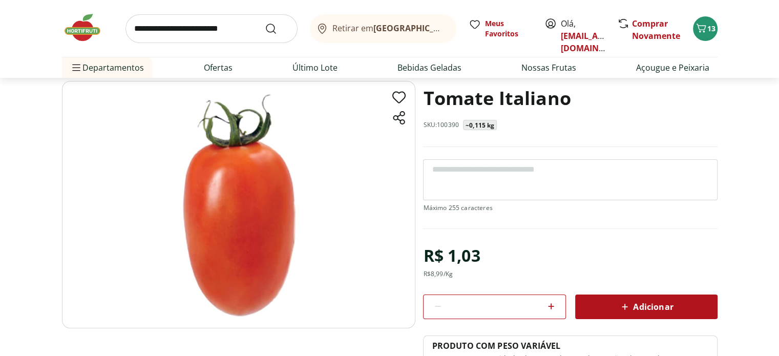
click at [556, 305] on icon at bounding box center [551, 306] width 12 height 12
type input "*"
click at [597, 306] on div "Adicionar" at bounding box center [646, 307] width 126 height 18
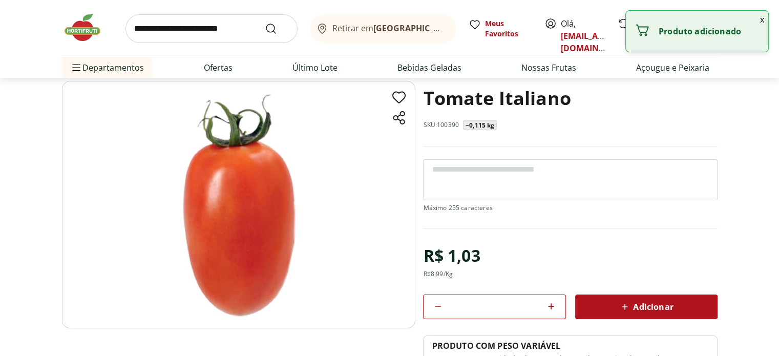
click at [185, 35] on input "search" at bounding box center [211, 28] width 172 height 29
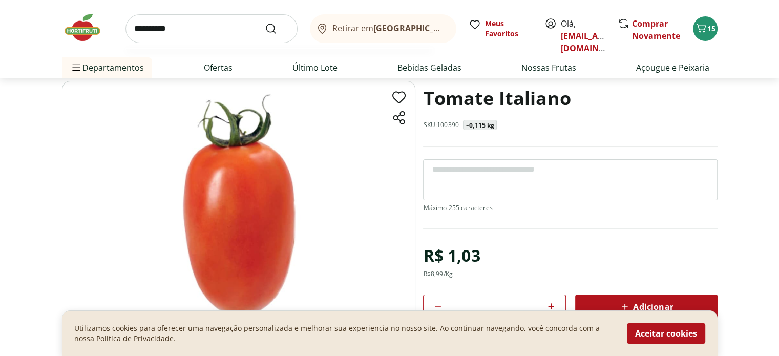
type input "**********"
click button "Submit Search" at bounding box center [277, 29] width 25 height 12
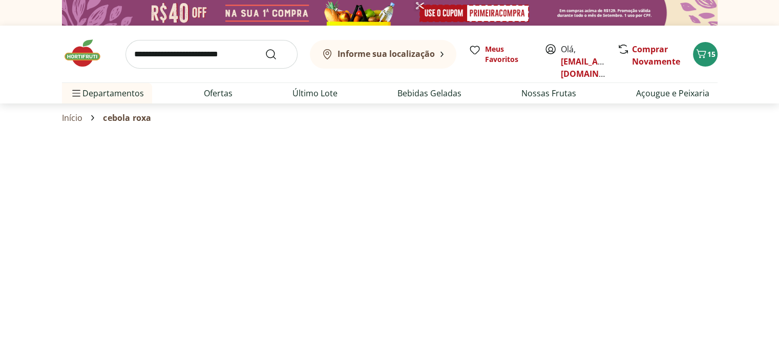
select select "**********"
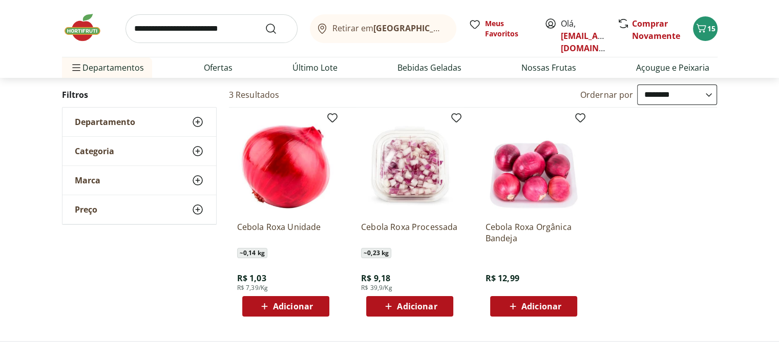
scroll to position [102, 0]
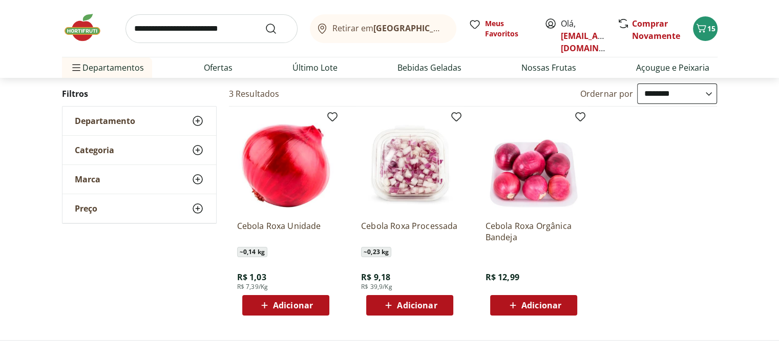
click at [300, 305] on span "Adicionar" at bounding box center [293, 305] width 40 height 8
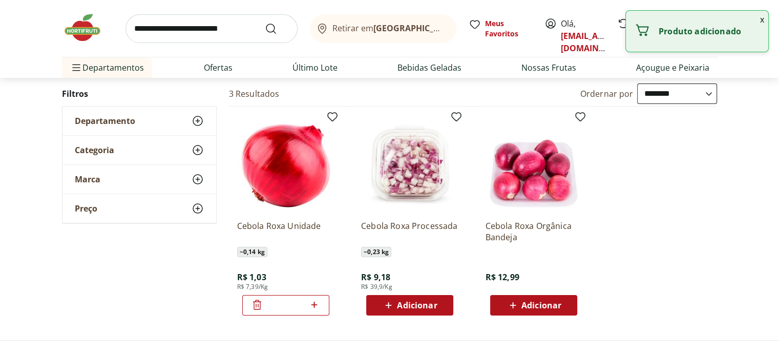
click at [188, 22] on input "search" at bounding box center [211, 28] width 172 height 29
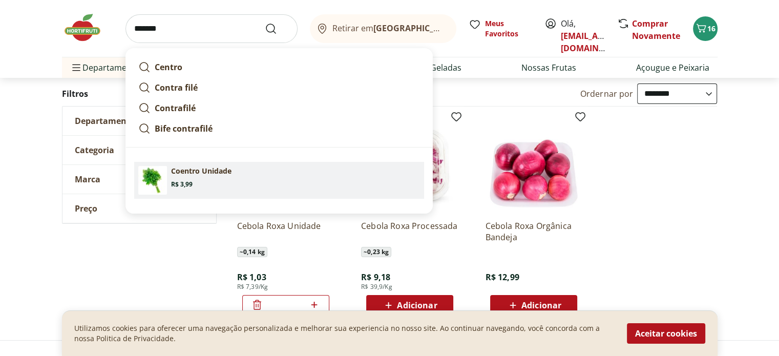
click at [197, 176] on p "Coentro Unidade" at bounding box center [201, 171] width 60 height 10
type input "**********"
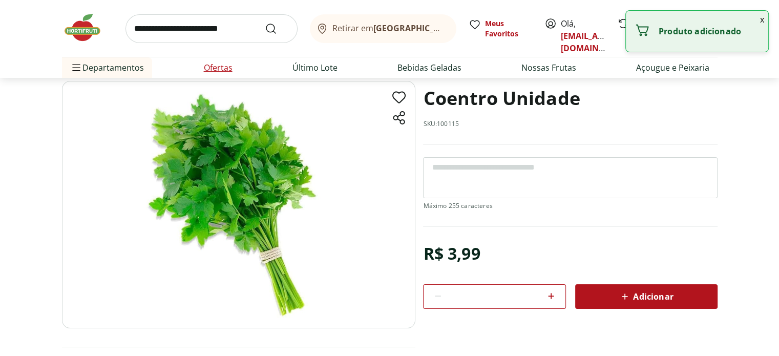
click at [239, 69] on li "Ofertas" at bounding box center [218, 67] width 45 height 20
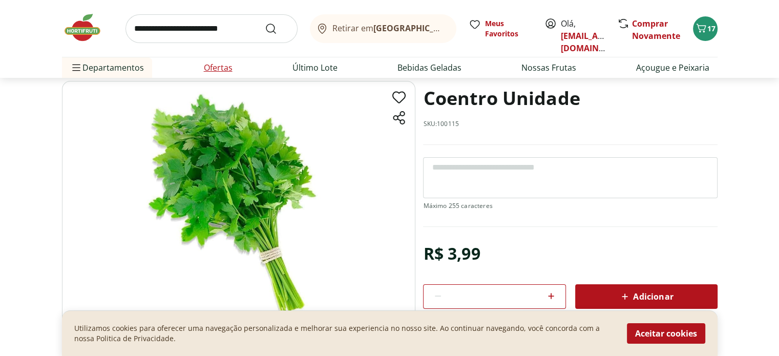
click at [215, 66] on link "Ofertas" at bounding box center [218, 67] width 29 height 12
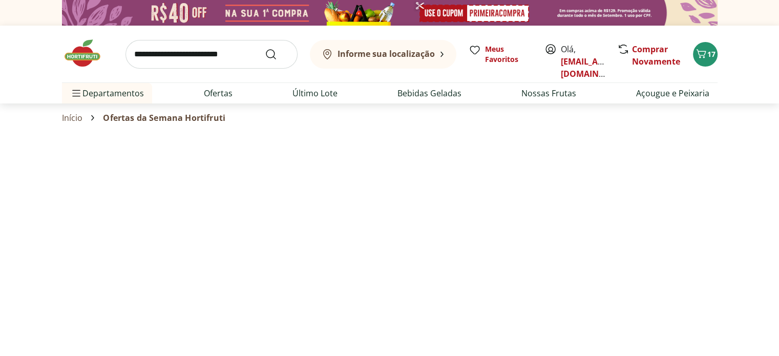
select select "**********"
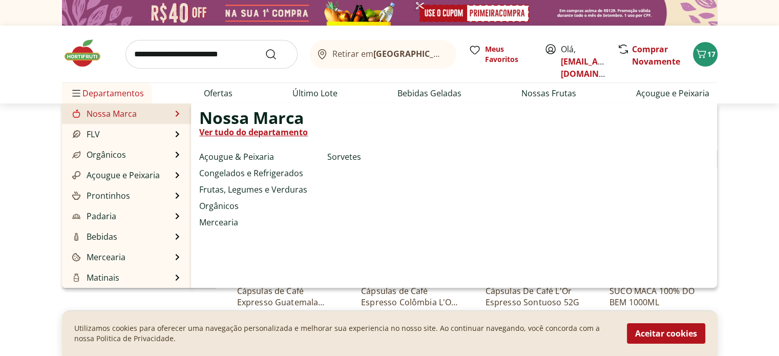
click at [139, 111] on li "Nossa Marca Nossa Marca Ver tudo do departamento Açougue & Peixaria Congelados …" at bounding box center [127, 113] width 130 height 20
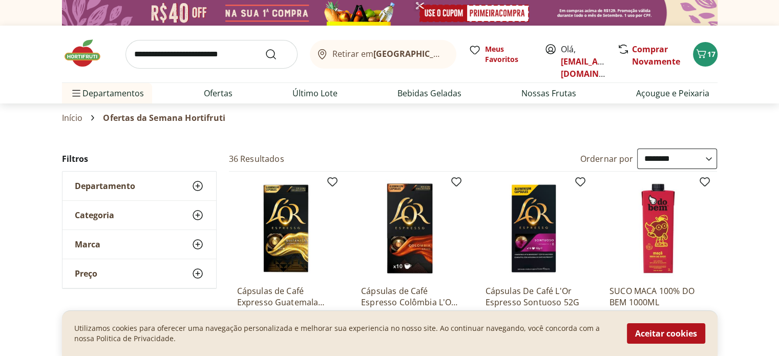
click at [248, 61] on input "search" at bounding box center [211, 54] width 172 height 29
type input "****"
click at [265, 48] on button "Submit Search" at bounding box center [277, 54] width 25 height 12
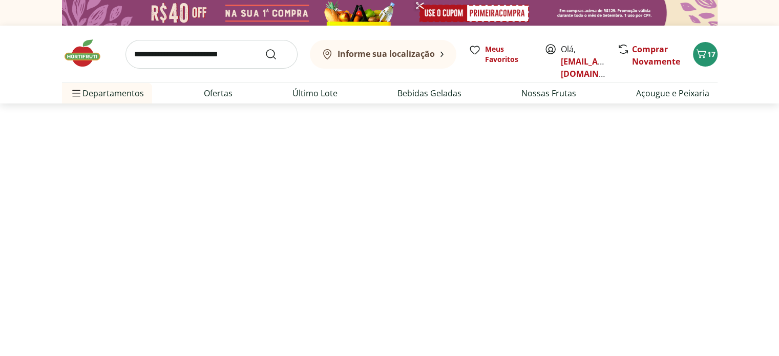
select select "**********"
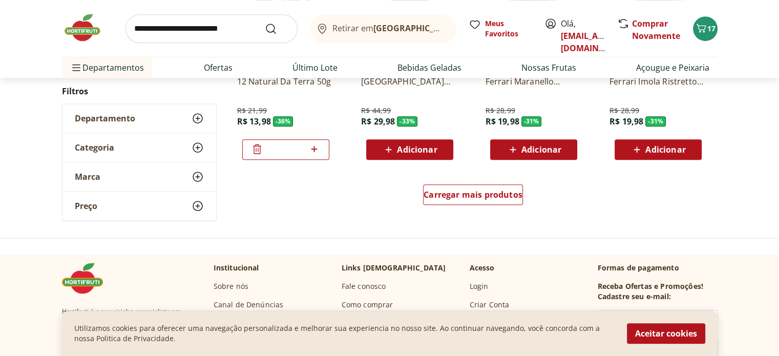
scroll to position [717, 0]
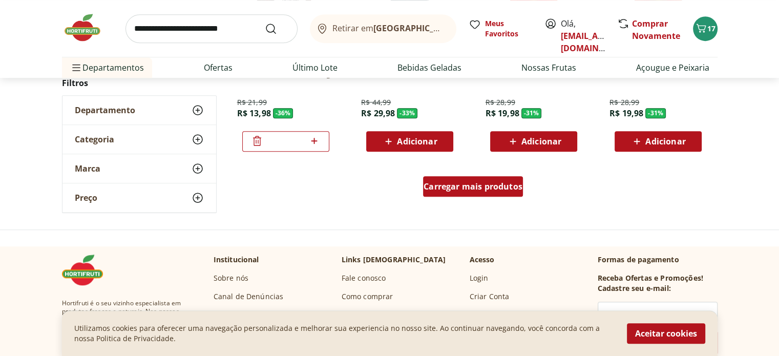
click at [448, 196] on link "Carregar mais produtos" at bounding box center [473, 188] width 100 height 25
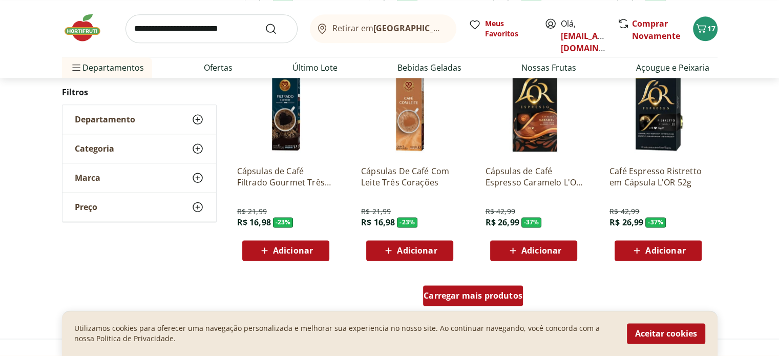
scroll to position [1383, 0]
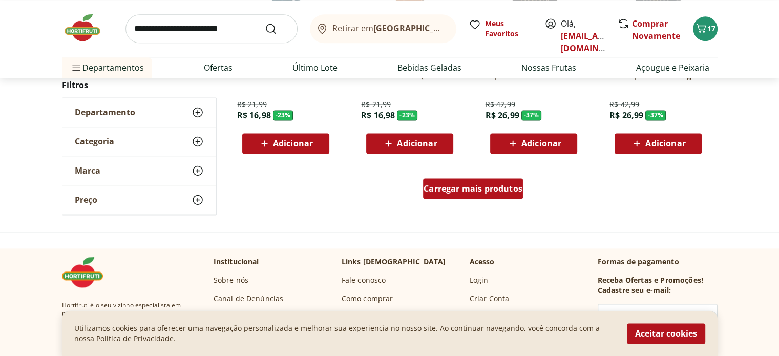
click at [448, 196] on div "Carregar mais produtos" at bounding box center [473, 188] width 100 height 20
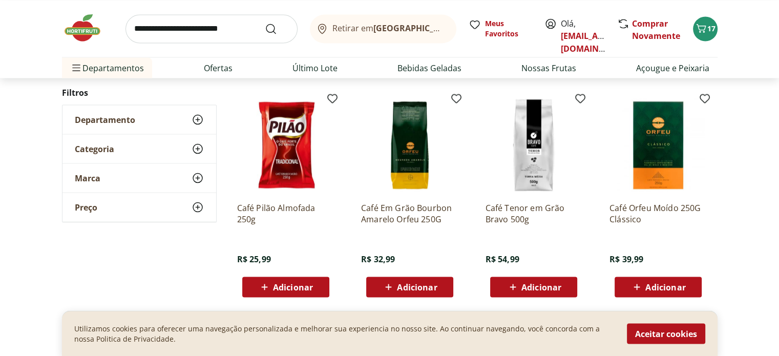
scroll to position [2049, 0]
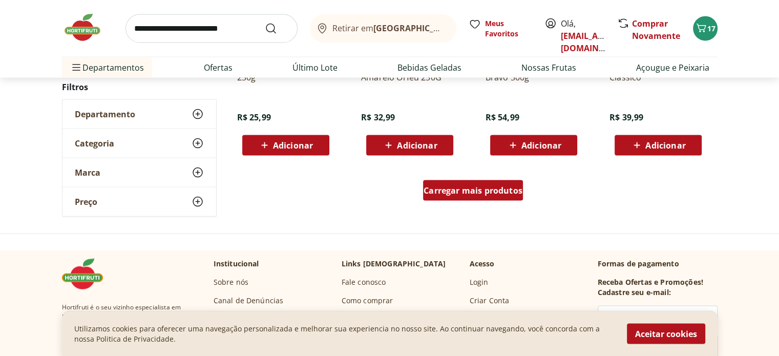
click at [448, 196] on div "Carregar mais produtos" at bounding box center [473, 190] width 100 height 20
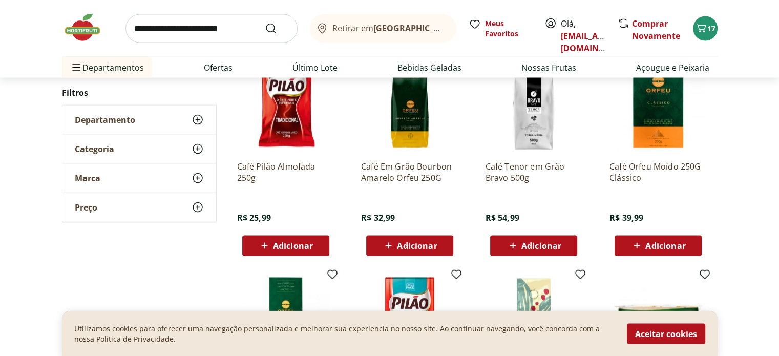
scroll to position [1946, 0]
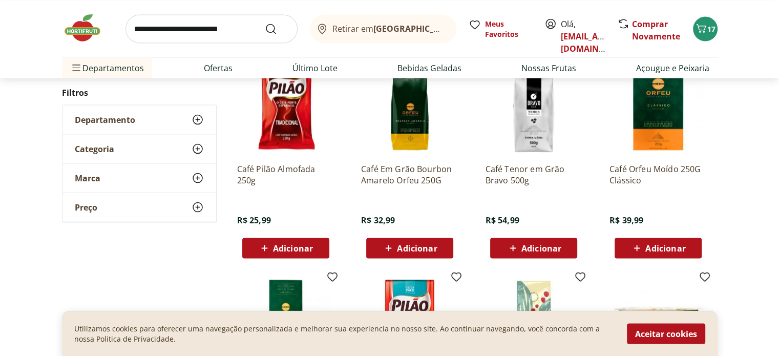
click at [221, 27] on input "search" at bounding box center [211, 28] width 172 height 29
type input "**********"
click at [265, 23] on button "Submit Search" at bounding box center [277, 29] width 25 height 12
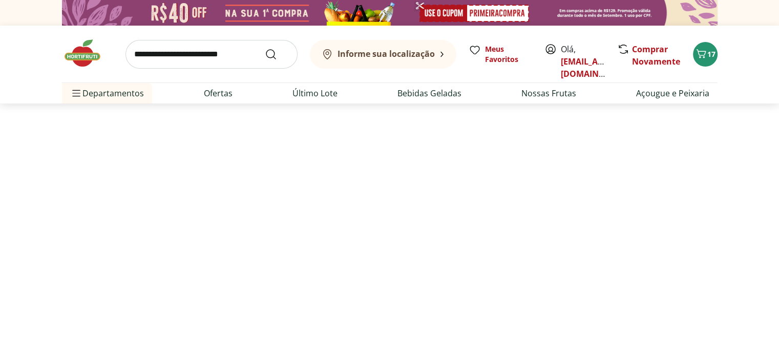
select select "**********"
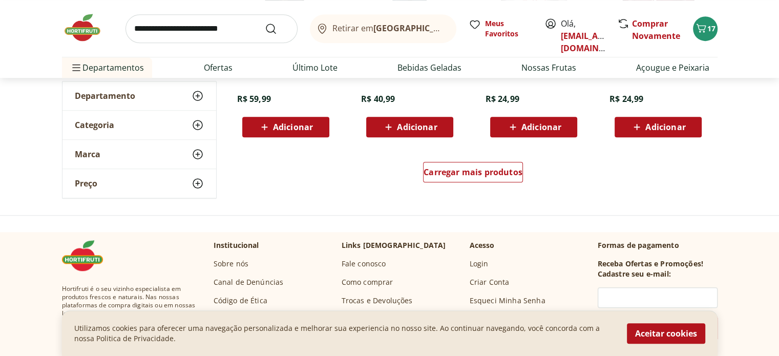
scroll to position [768, 0]
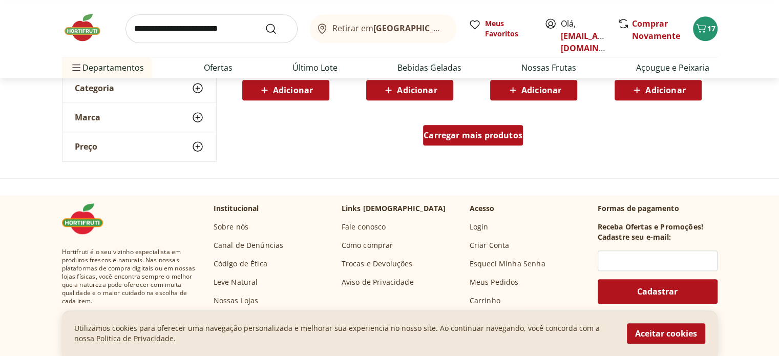
click at [490, 145] on link "Carregar mais produtos" at bounding box center [473, 137] width 100 height 25
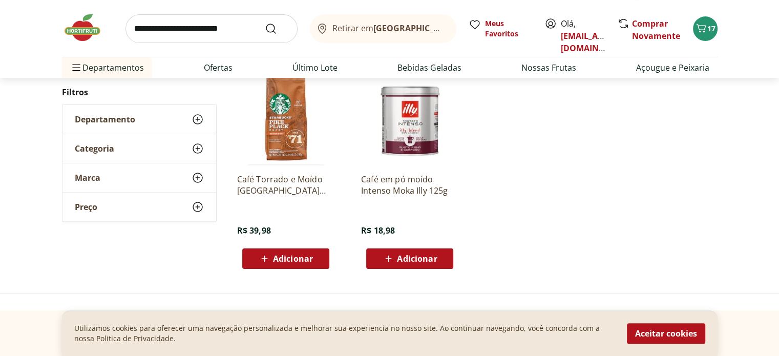
scroll to position [205, 0]
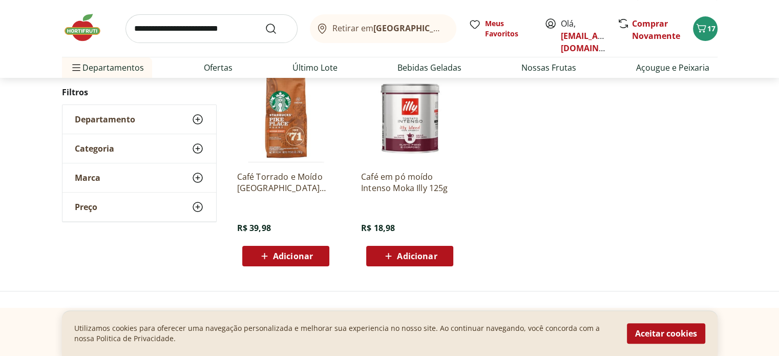
click at [310, 141] on img at bounding box center [285, 114] width 97 height 97
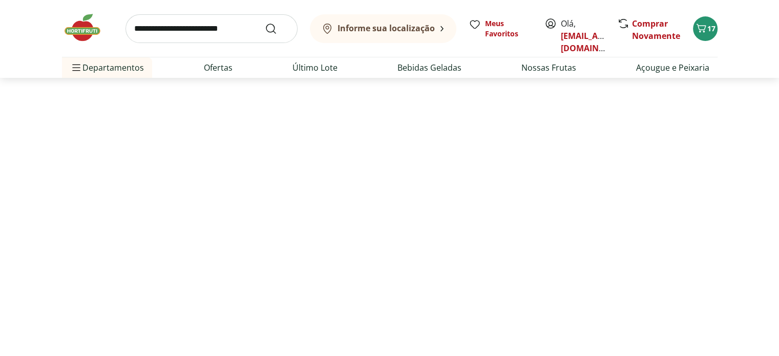
select select "**********"
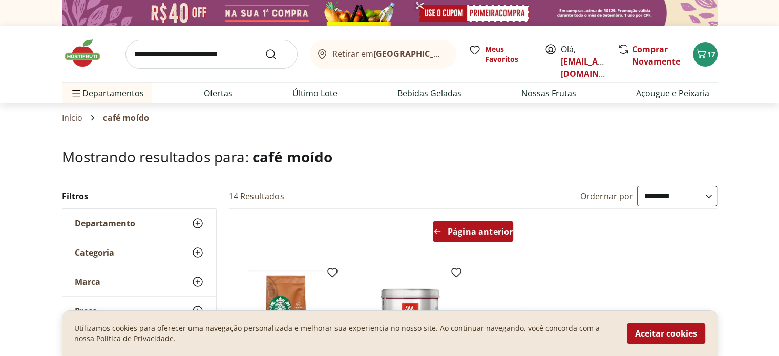
click at [461, 235] on span "Página anterior" at bounding box center [480, 231] width 65 height 8
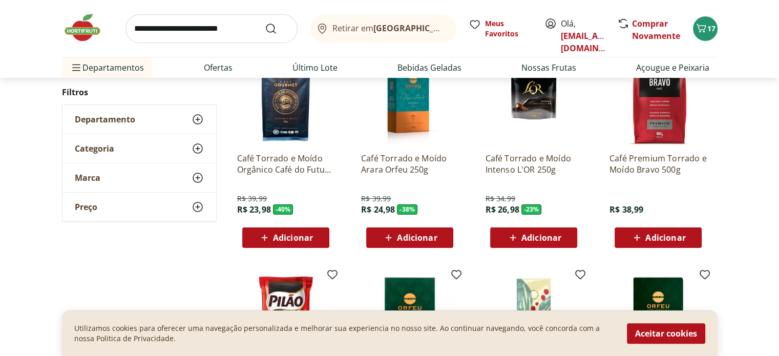
scroll to position [154, 0]
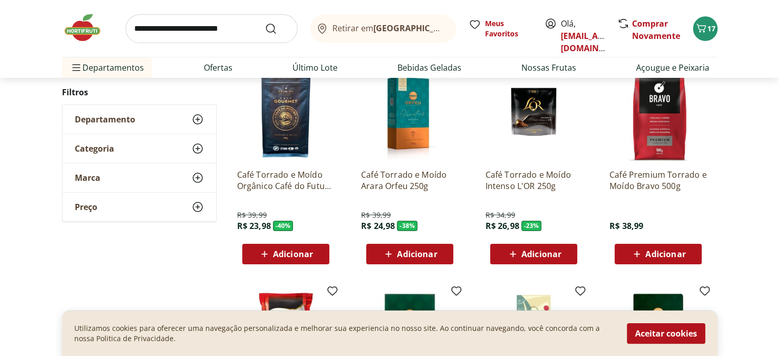
click at [659, 251] on span "Adicionar" at bounding box center [665, 254] width 40 height 8
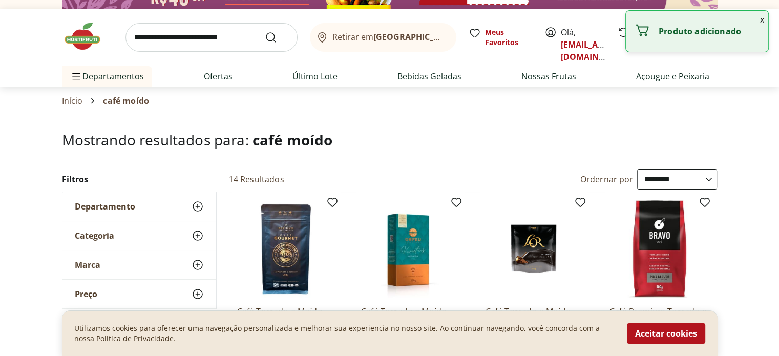
scroll to position [0, 0]
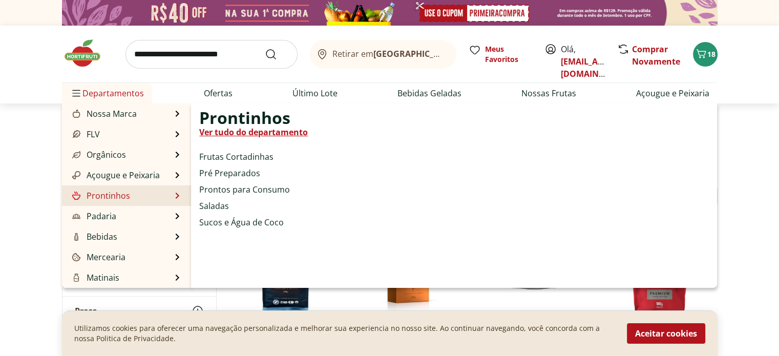
click at [126, 199] on link "Prontinhos" at bounding box center [100, 195] width 60 height 12
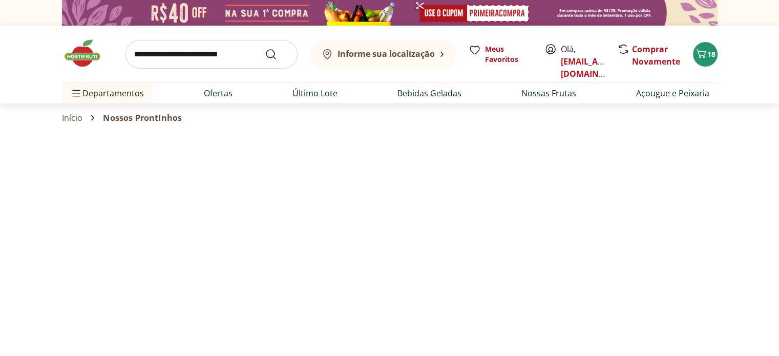
select select "**********"
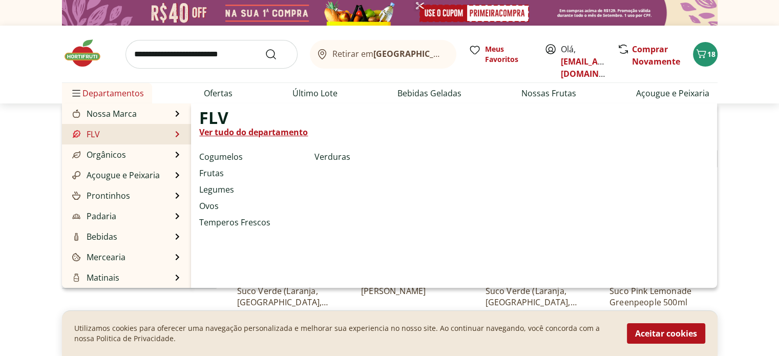
click at [310, 155] on div "FLV Ver tudo do departamento Cogumelos Frutas Legumes Ovos Temperos Frescos Ver…" at bounding box center [454, 195] width 526 height 184
click at [321, 155] on link "Verduras" at bounding box center [332, 157] width 36 height 12
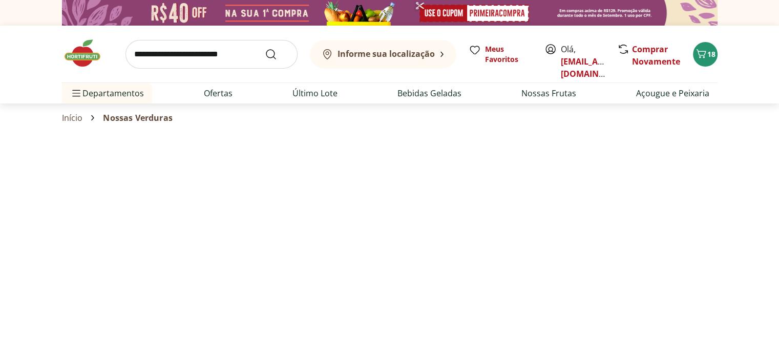
select select "**********"
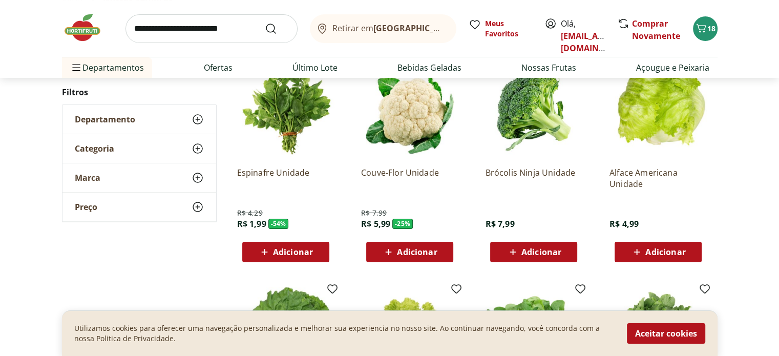
scroll to position [102, 0]
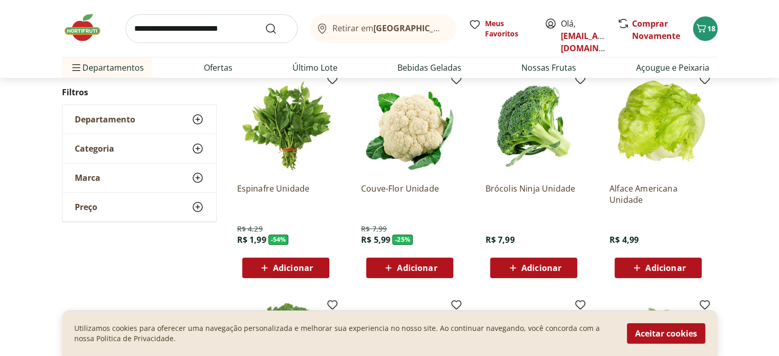
click at [279, 264] on span "Adicionar" at bounding box center [293, 268] width 40 height 8
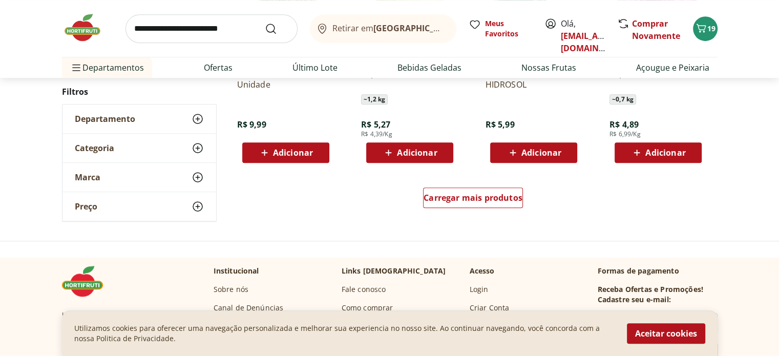
scroll to position [717, 0]
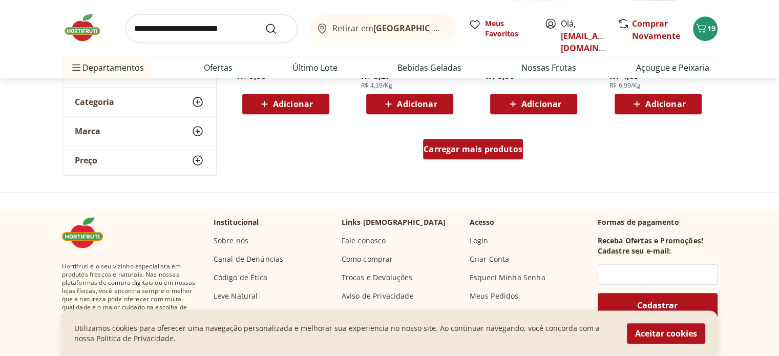
click at [471, 145] on span "Carregar mais produtos" at bounding box center [473, 149] width 99 height 8
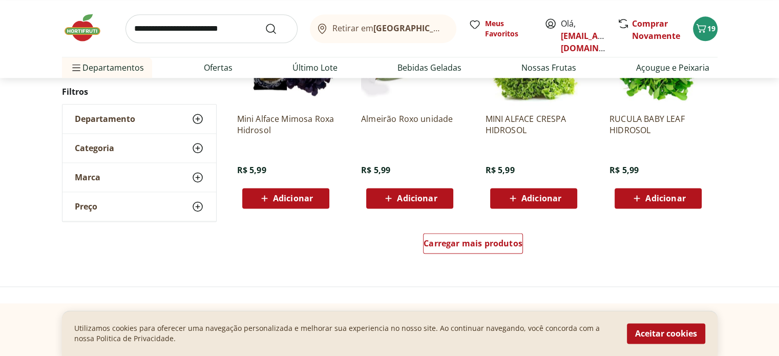
scroll to position [1332, 0]
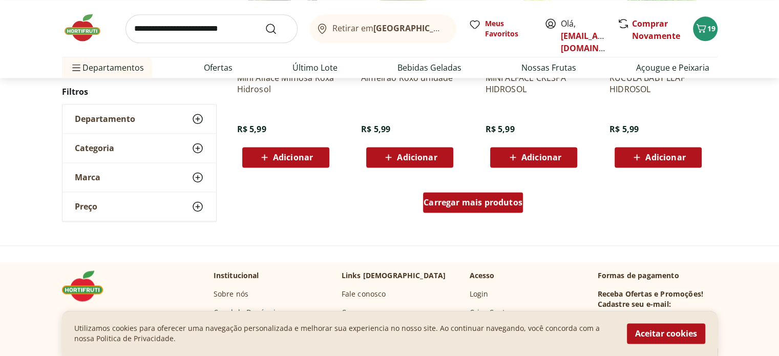
click at [438, 203] on span "Carregar mais produtos" at bounding box center [473, 202] width 99 height 8
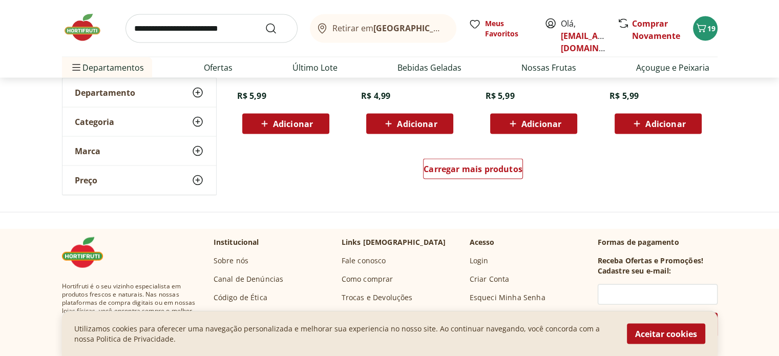
scroll to position [2049, 0]
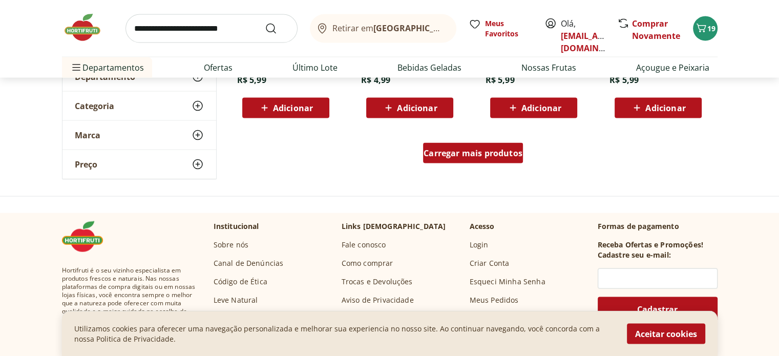
click at [481, 161] on div "Carregar mais produtos" at bounding box center [473, 153] width 100 height 20
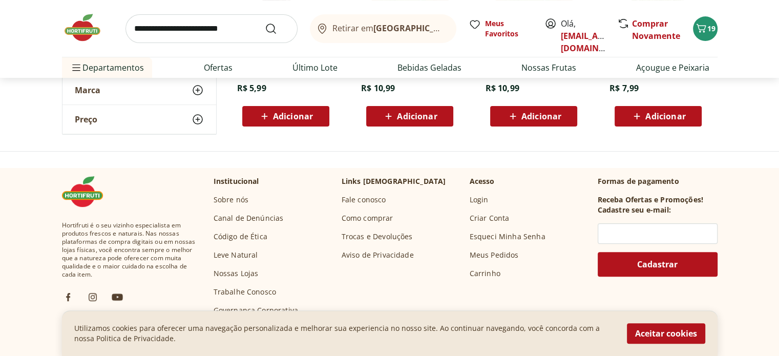
scroll to position [51, 0]
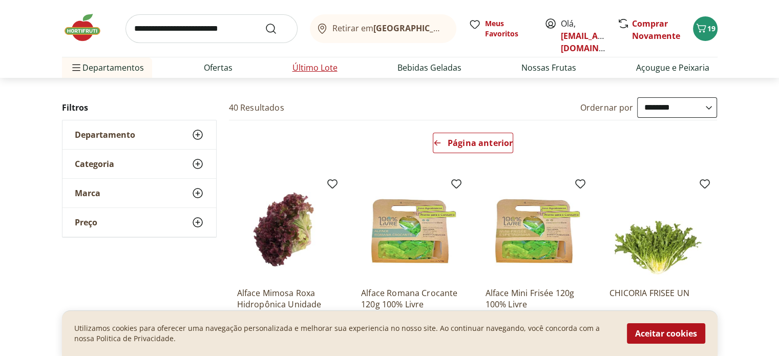
click at [297, 68] on link "Último Lote" at bounding box center [314, 67] width 45 height 12
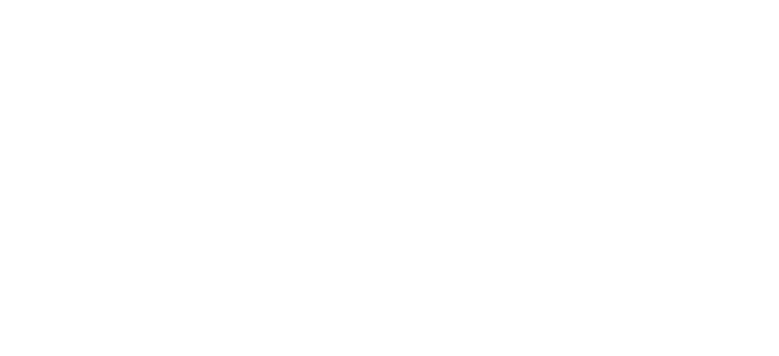
select select "**********"
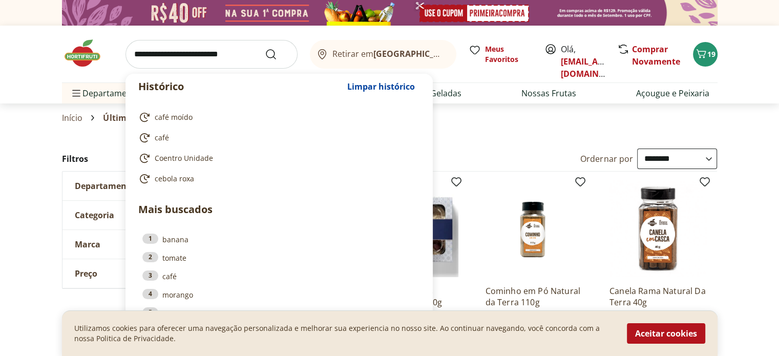
click at [219, 51] on input "search" at bounding box center [211, 54] width 172 height 29
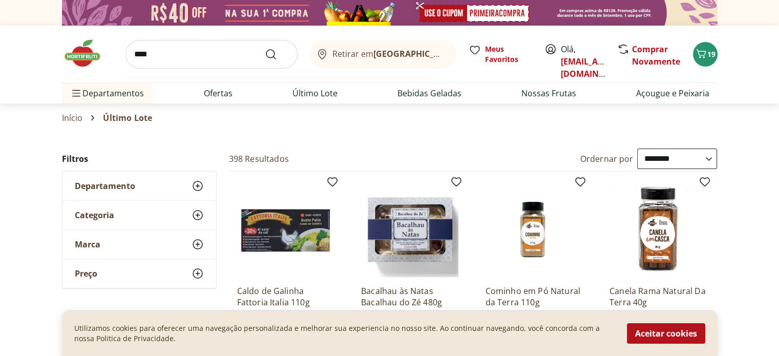
type input "****"
click at [265, 48] on button "Submit Search" at bounding box center [277, 54] width 25 height 12
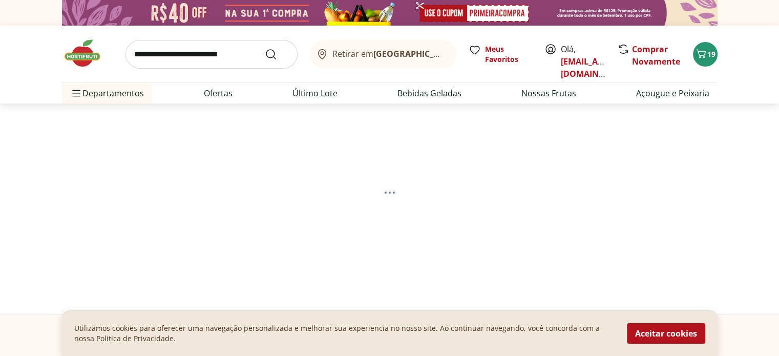
select select "**********"
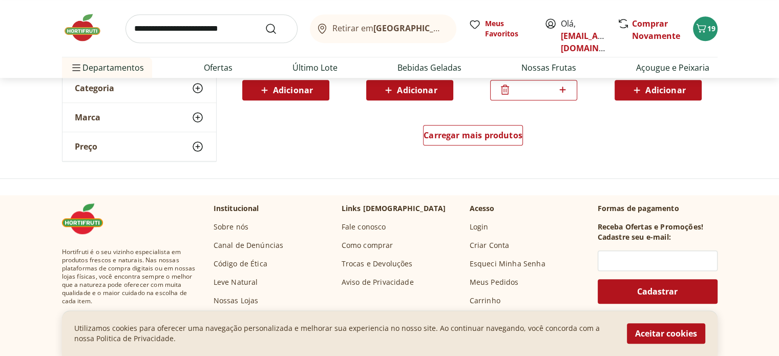
scroll to position [717, 0]
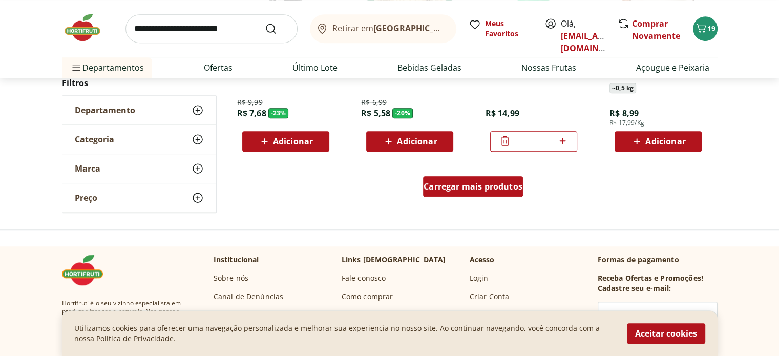
click at [481, 187] on span "Carregar mais produtos" at bounding box center [473, 186] width 99 height 8
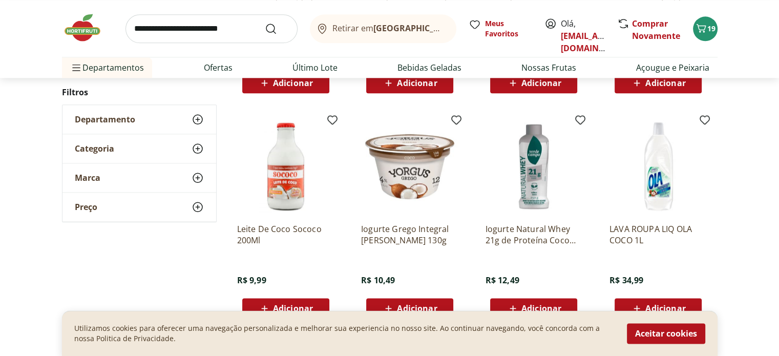
scroll to position [1280, 0]
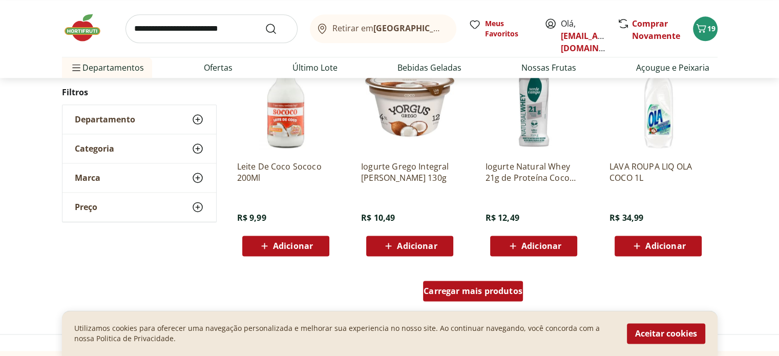
click at [470, 289] on span "Carregar mais produtos" at bounding box center [473, 291] width 99 height 8
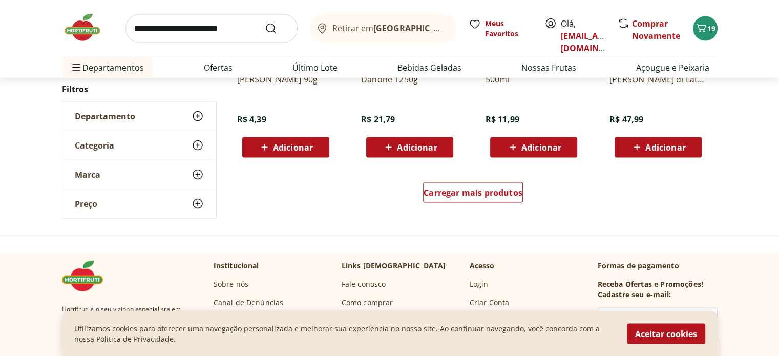
scroll to position [2049, 0]
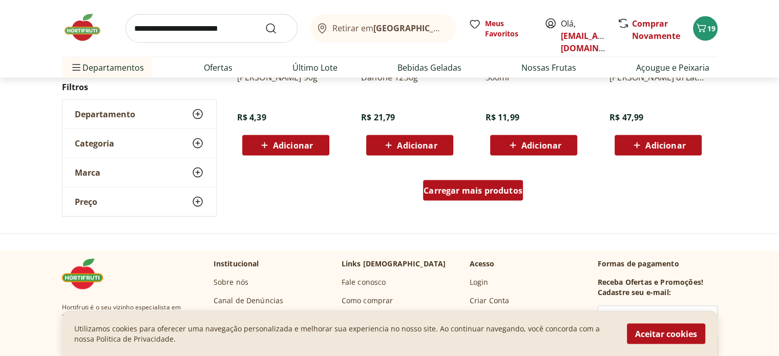
click at [471, 195] on div "Carregar mais produtos" at bounding box center [473, 190] width 100 height 20
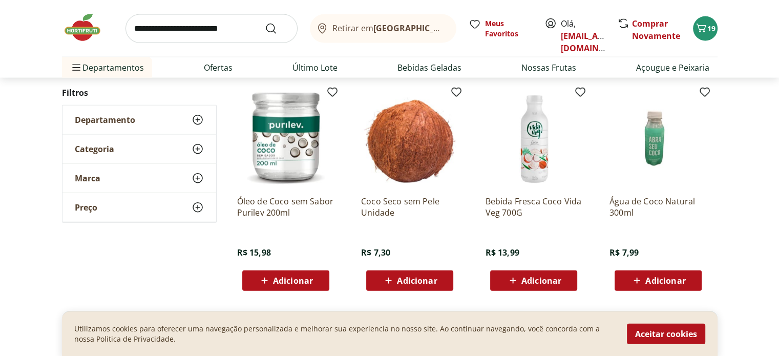
scroll to position [2561, 0]
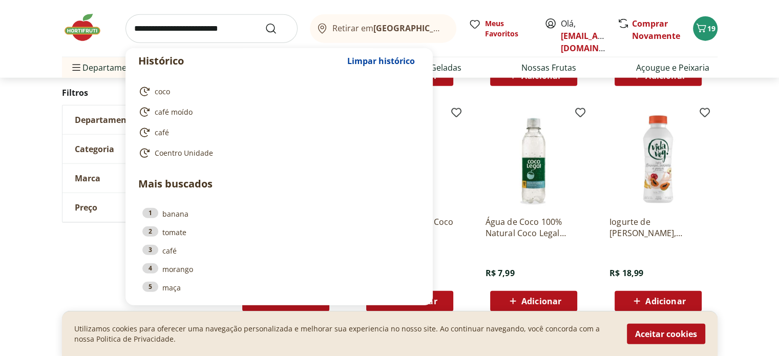
click at [247, 32] on input "search" at bounding box center [211, 28] width 172 height 29
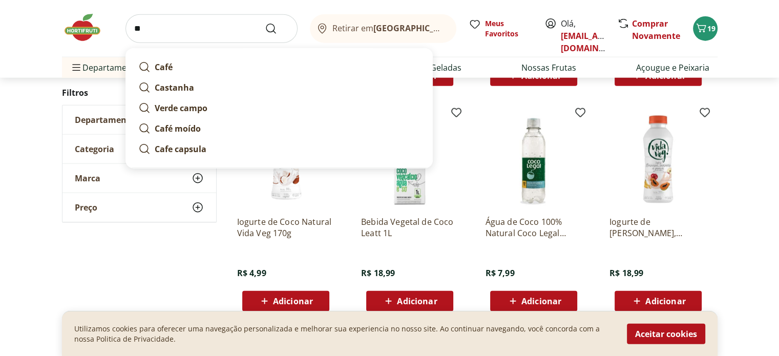
type input "*"
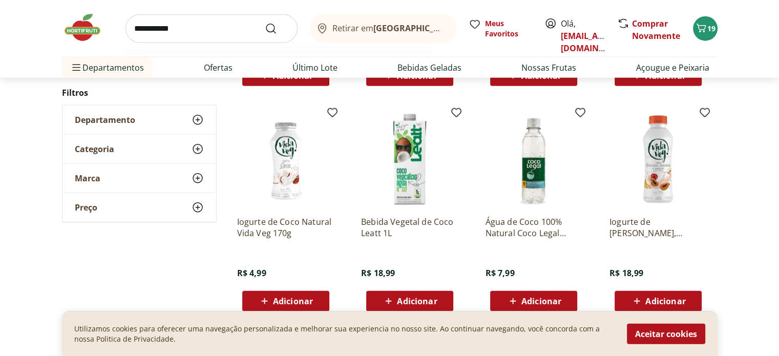
type input "**********"
click at [265, 23] on button "Submit Search" at bounding box center [277, 29] width 25 height 12
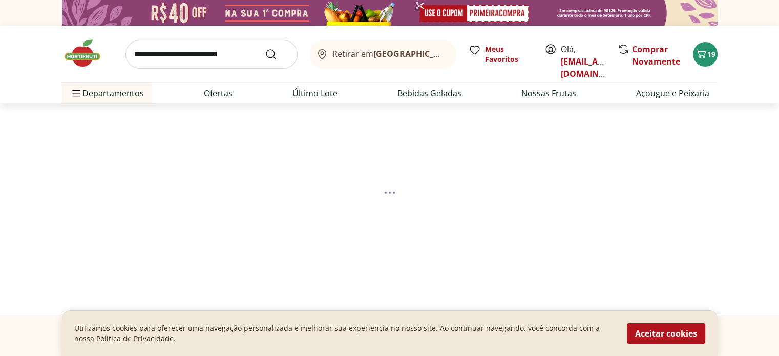
select select "**********"
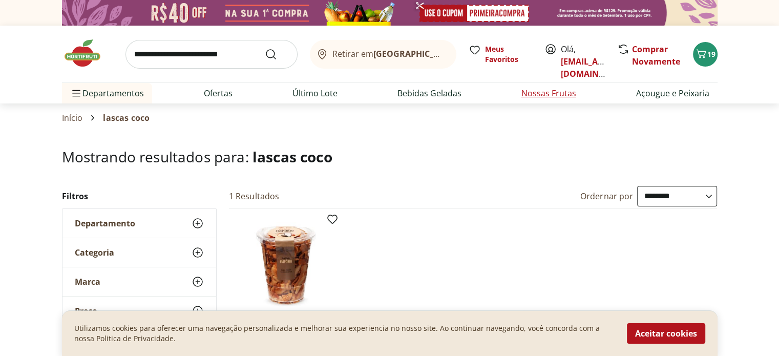
click at [544, 100] on li "Nossas Frutas" at bounding box center [548, 93] width 71 height 20
click at [550, 94] on link "Nossas Frutas" at bounding box center [548, 93] width 55 height 12
select select "**********"
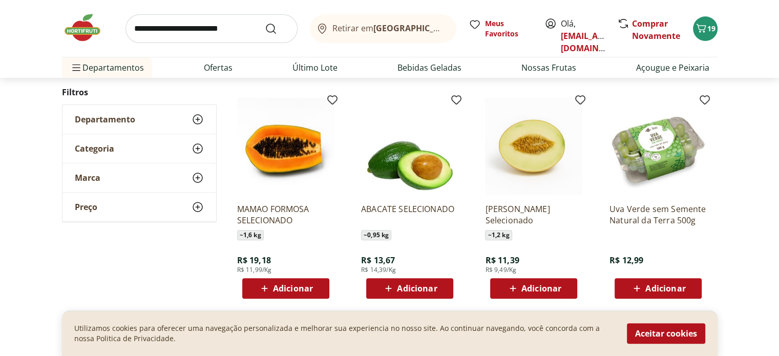
scroll to position [320, 0]
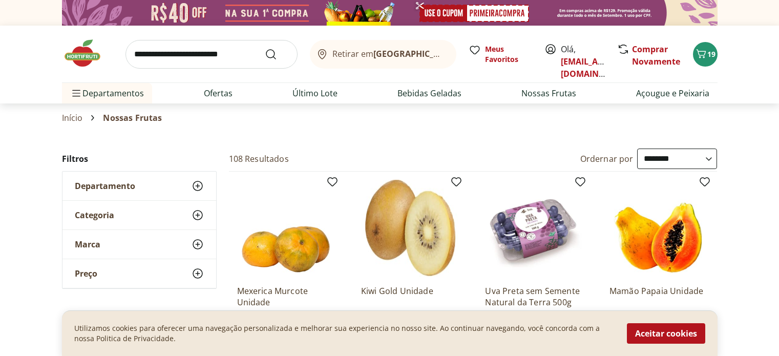
select select "**********"
click at [701, 55] on icon "Carrinho" at bounding box center [701, 53] width 10 height 9
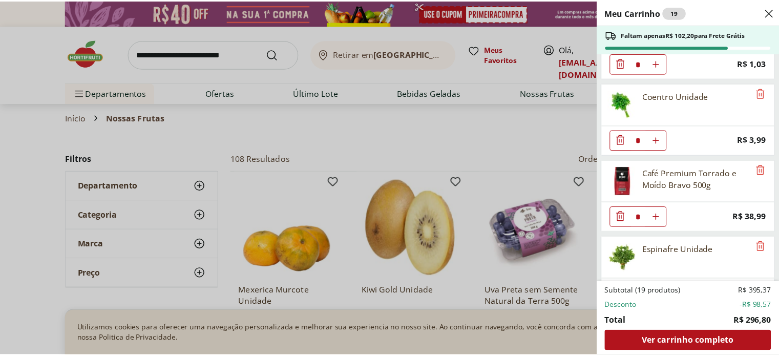
scroll to position [1147, 0]
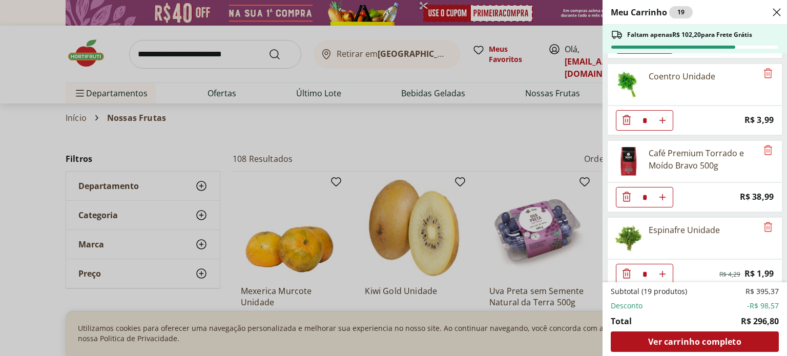
click at [305, 70] on div "Meu Carrinho 19 Faltam apenas R$ 102,20 para Frete Grátis Granola de Coco Natur…" at bounding box center [393, 178] width 787 height 356
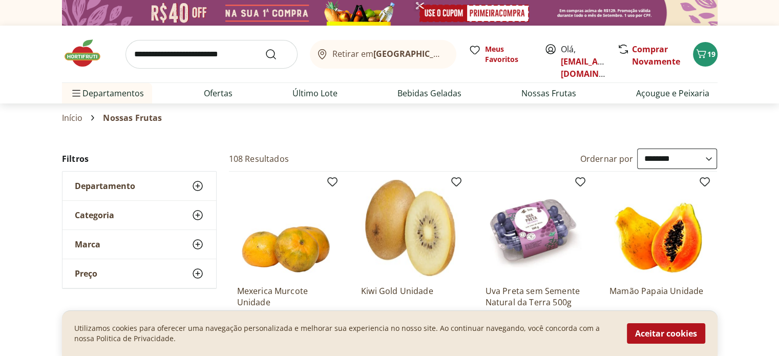
click at [231, 52] on input "search" at bounding box center [211, 54] width 172 height 29
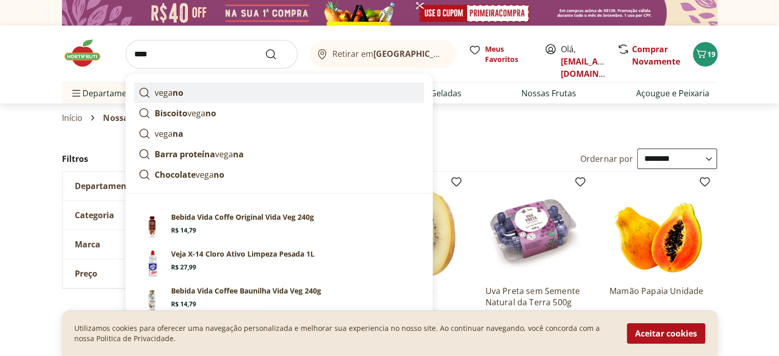
click at [151, 89] on link "vega no" at bounding box center [279, 92] width 290 height 20
type input "******"
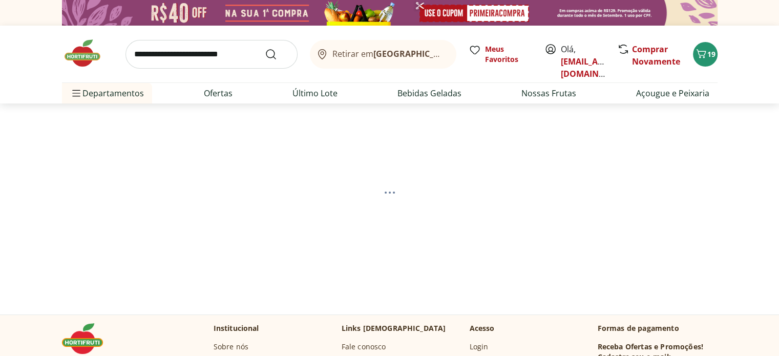
select select "**********"
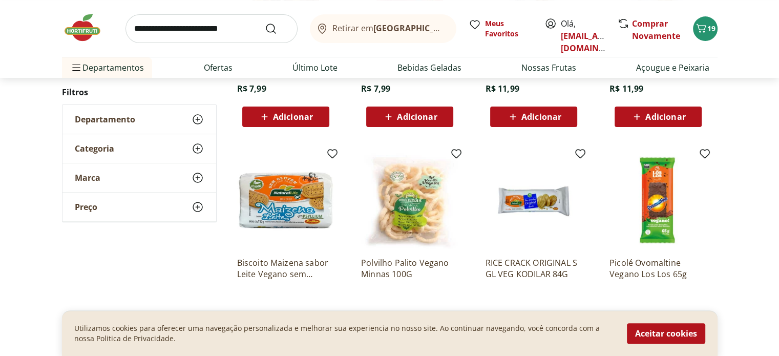
scroll to position [307, 0]
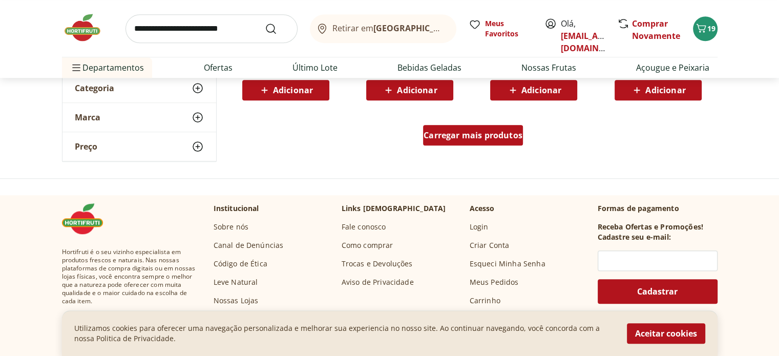
click at [470, 133] on span "Carregar mais produtos" at bounding box center [473, 135] width 99 height 8
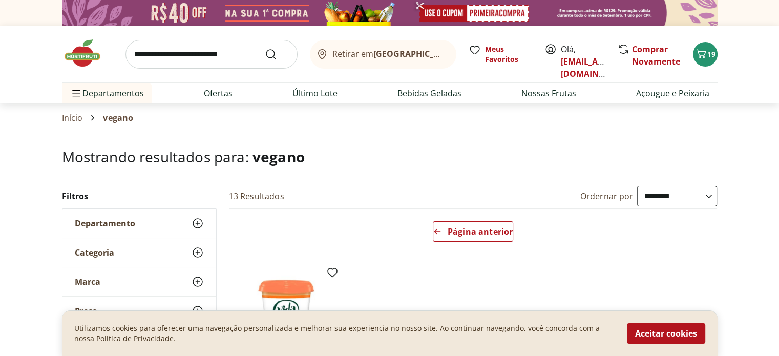
click at [234, 56] on input "search" at bounding box center [211, 54] width 172 height 29
type input "**********"
click at [265, 48] on button "Submit Search" at bounding box center [277, 54] width 25 height 12
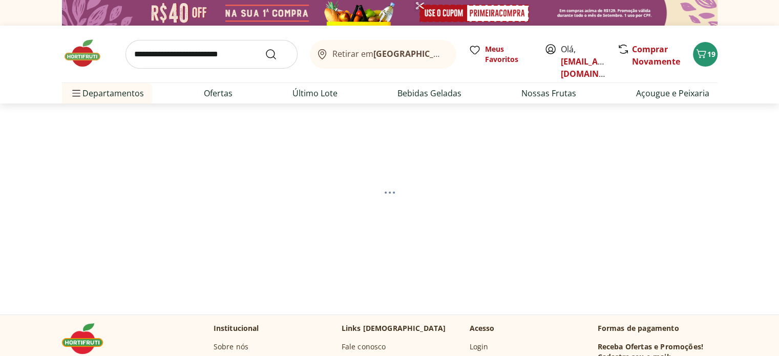
select select "**********"
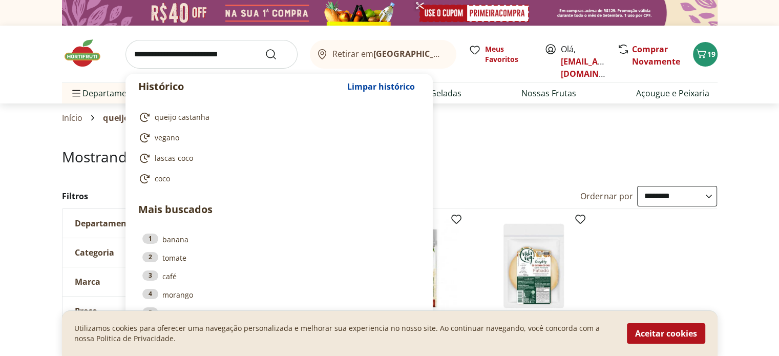
click at [188, 51] on input "search" at bounding box center [211, 54] width 172 height 29
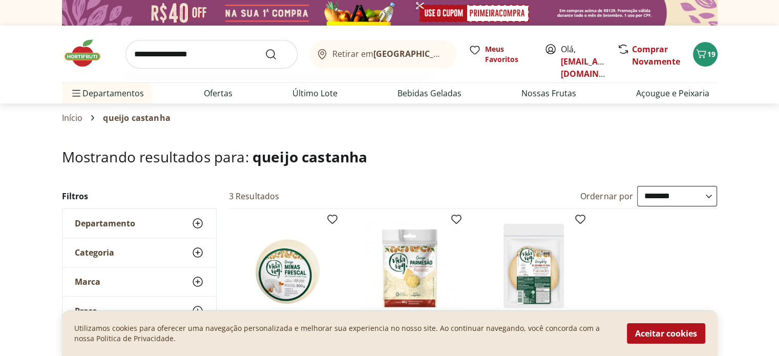
type input "**********"
click at [265, 48] on button "Submit Search" at bounding box center [277, 54] width 25 height 12
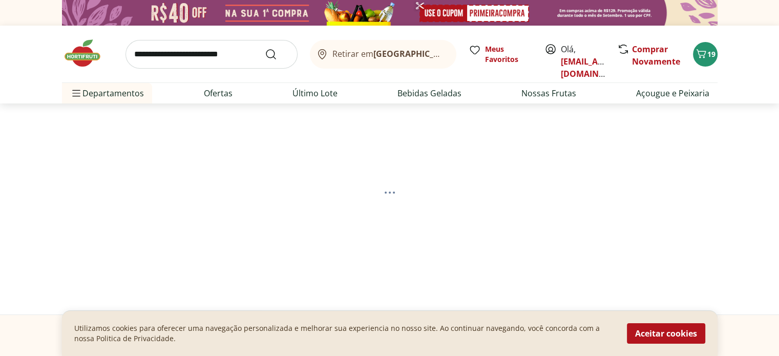
select select "**********"
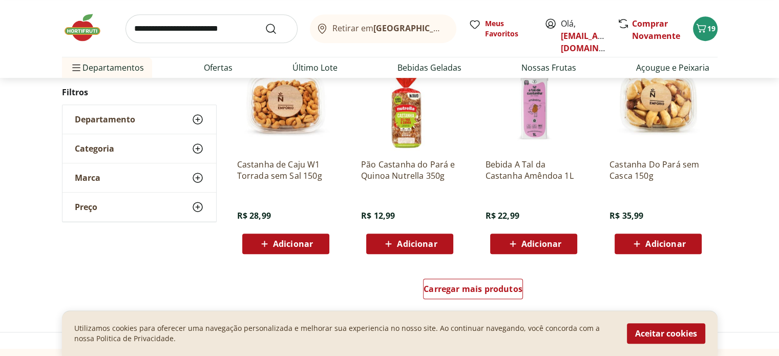
scroll to position [615, 0]
click at [477, 279] on div "Carregar mais produtos" at bounding box center [473, 289] width 100 height 20
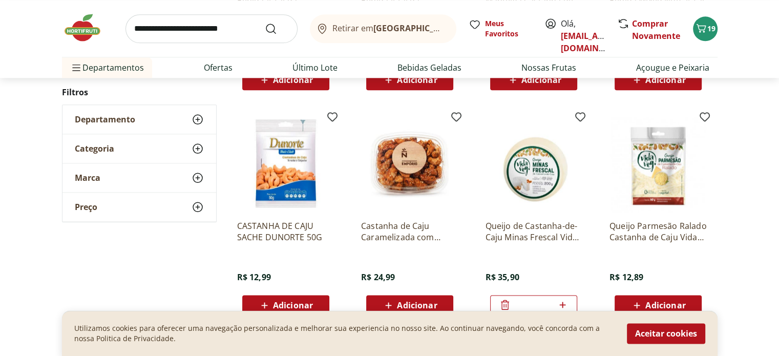
scroll to position [1280, 0]
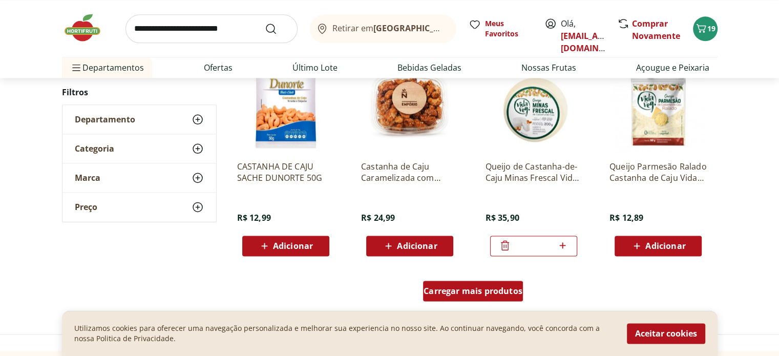
click at [497, 297] on div "Carregar mais produtos" at bounding box center [473, 291] width 100 height 20
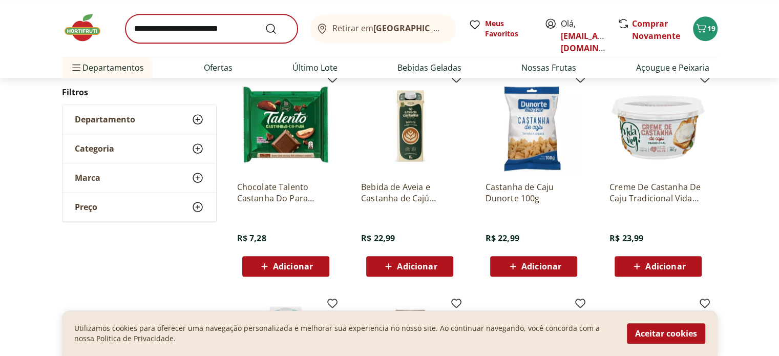
scroll to position [717, 0]
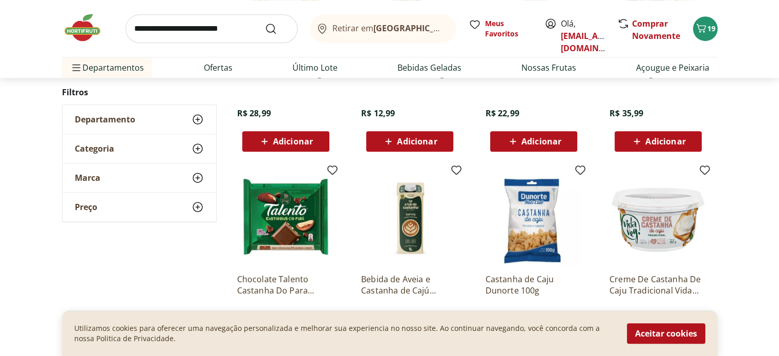
click at [201, 32] on input "search" at bounding box center [211, 28] width 172 height 29
type input "*"
type input "*****"
click at [265, 23] on button "Submit Search" at bounding box center [277, 29] width 25 height 12
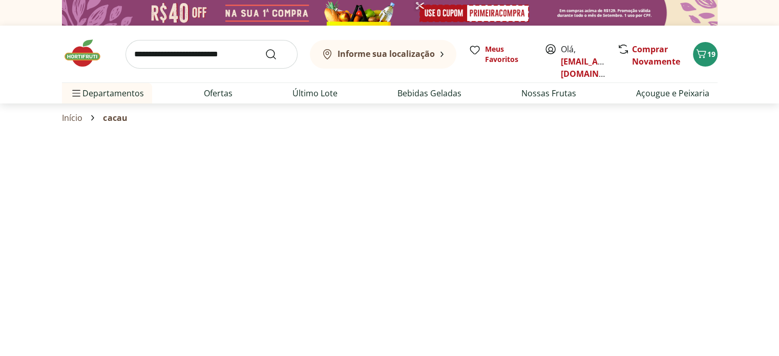
select select "**********"
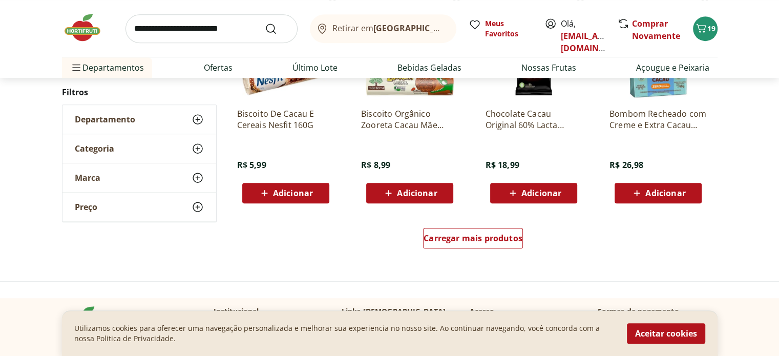
scroll to position [666, 0]
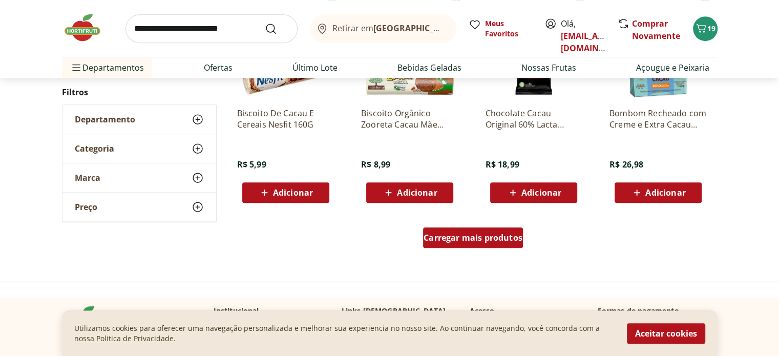
click at [430, 234] on span "Carregar mais produtos" at bounding box center [473, 238] width 99 height 8
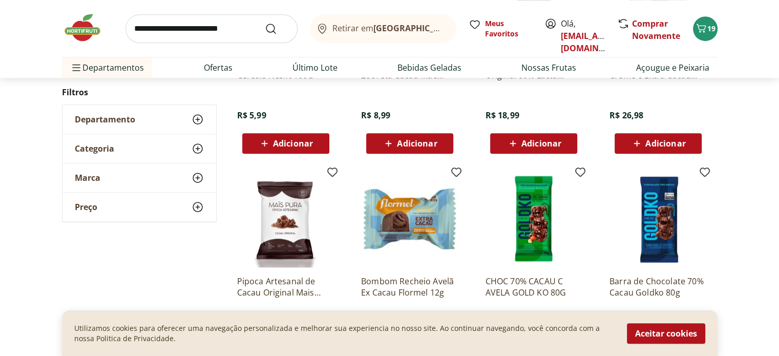
scroll to position [717, 0]
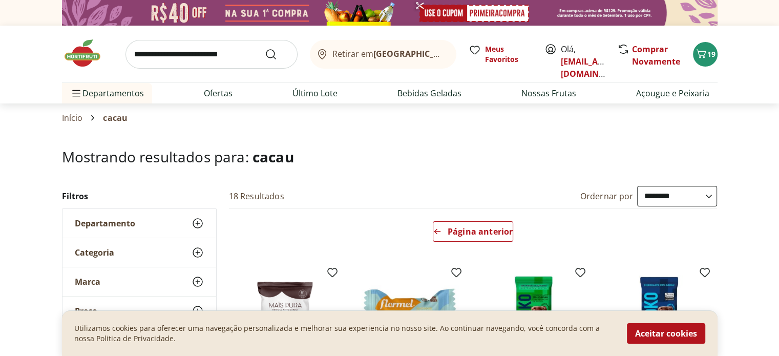
click at [481, 220] on div "Página anterior" at bounding box center [473, 233] width 497 height 49
click at [482, 231] on span "Página anterior" at bounding box center [480, 231] width 65 height 8
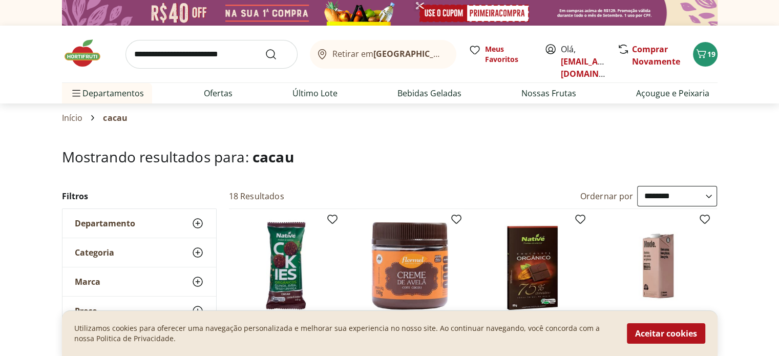
click at [222, 53] on input "search" at bounding box center [211, 54] width 172 height 29
type input "*****"
click at [265, 48] on button "Submit Search" at bounding box center [277, 54] width 25 height 12
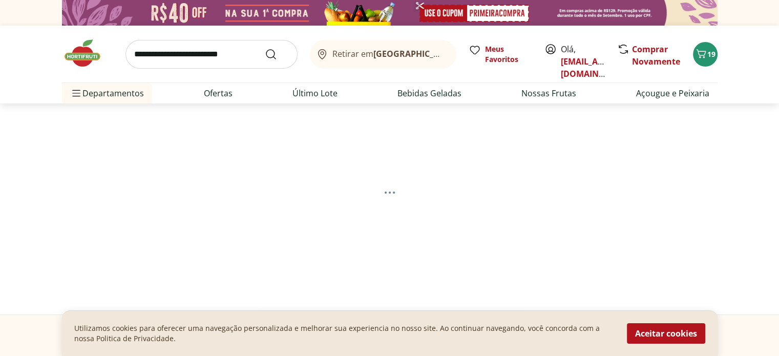
select select "**********"
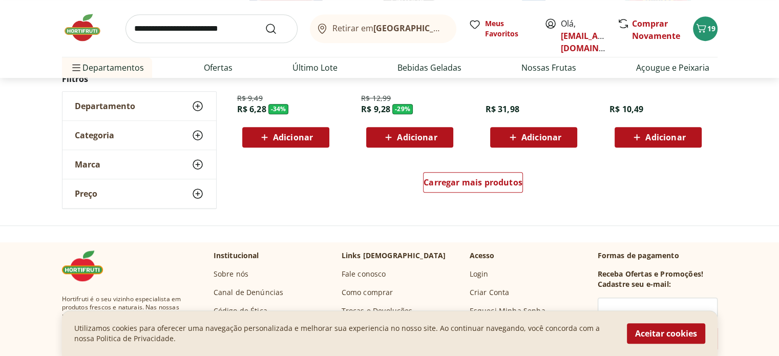
scroll to position [666, 0]
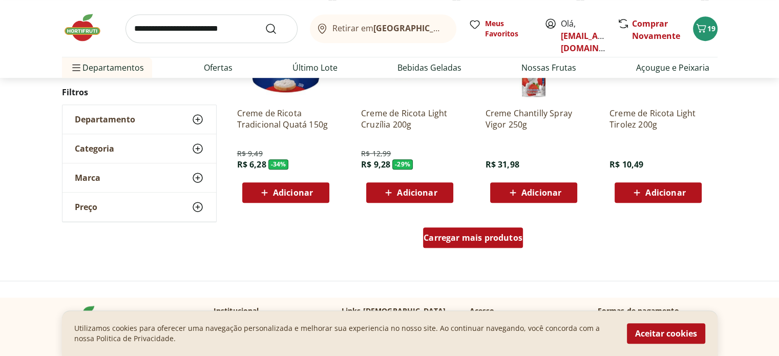
click at [463, 234] on span "Carregar mais produtos" at bounding box center [473, 238] width 99 height 8
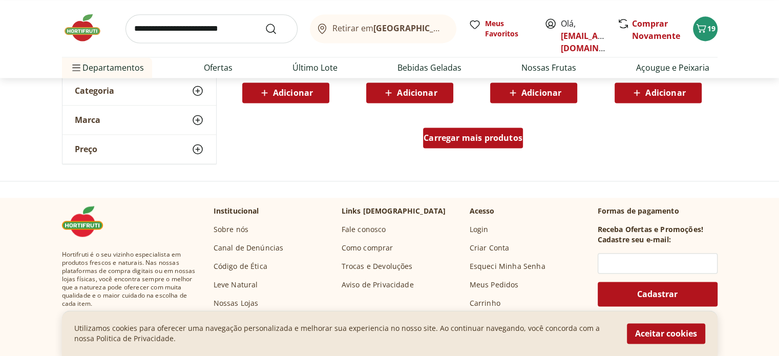
scroll to position [1434, 0]
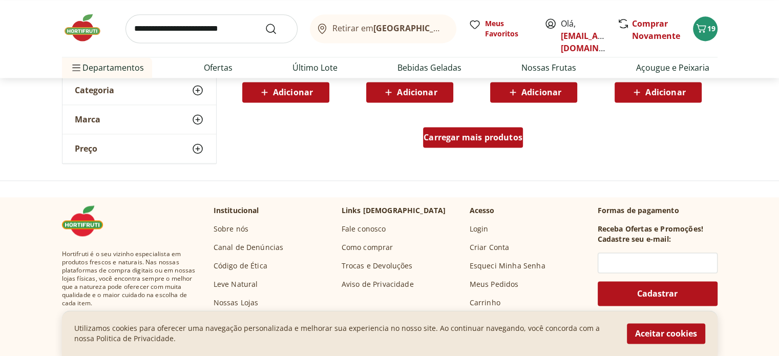
click at [486, 144] on div "Carregar mais produtos" at bounding box center [473, 137] width 100 height 20
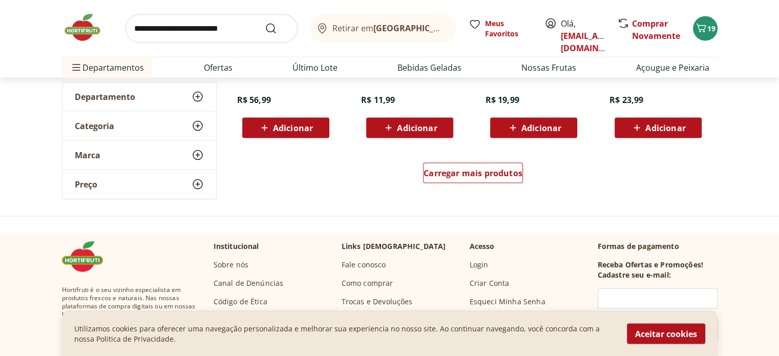
scroll to position [2049, 0]
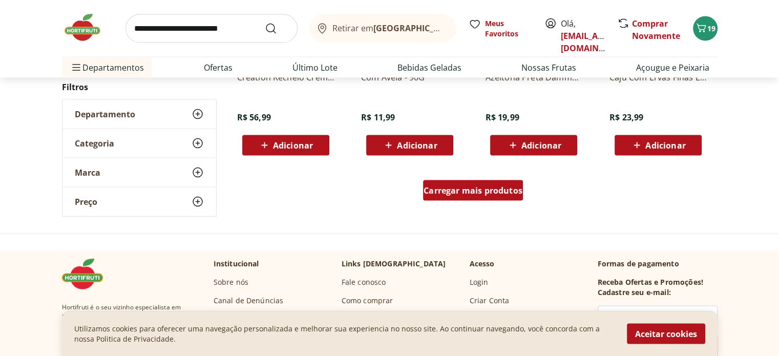
click at [457, 190] on span "Carregar mais produtos" at bounding box center [473, 190] width 99 height 8
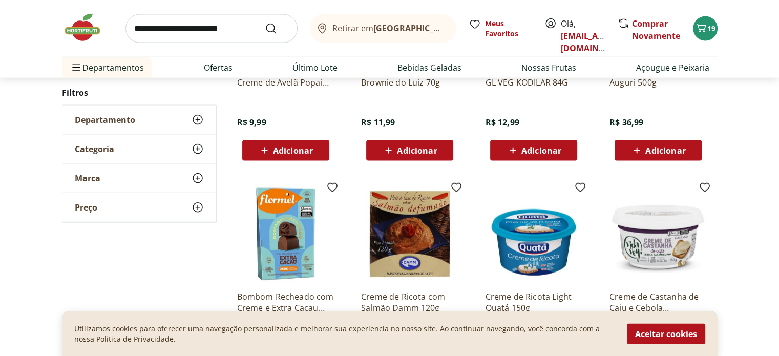
scroll to position [2305, 0]
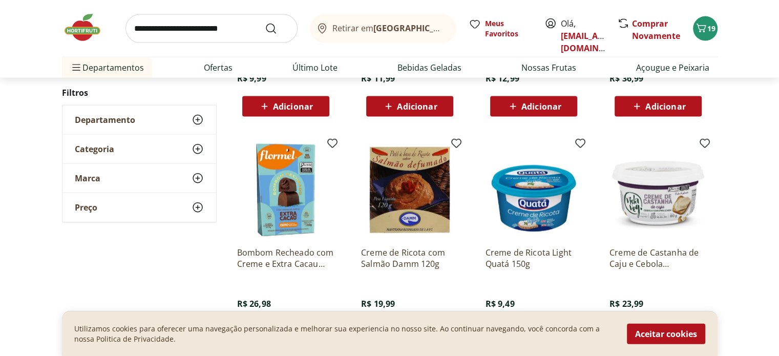
click at [297, 176] on img at bounding box center [285, 189] width 97 height 97
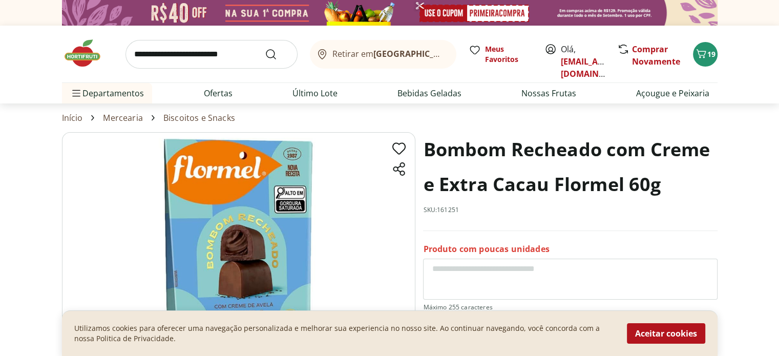
select select "**********"
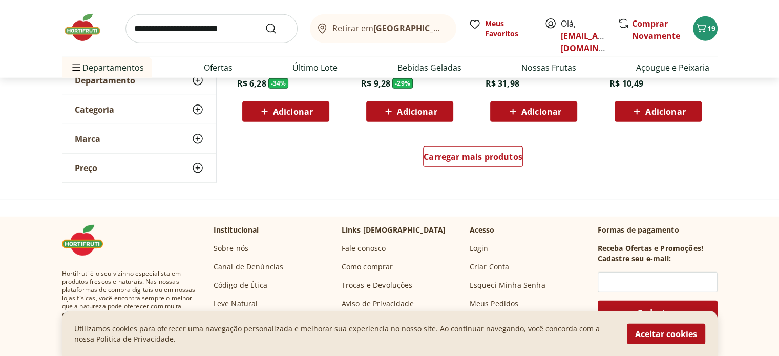
scroll to position [2868, 0]
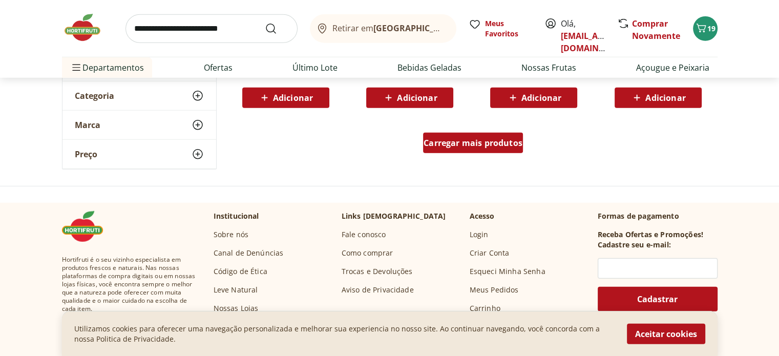
click at [483, 147] on div "Carregar mais produtos" at bounding box center [473, 143] width 100 height 20
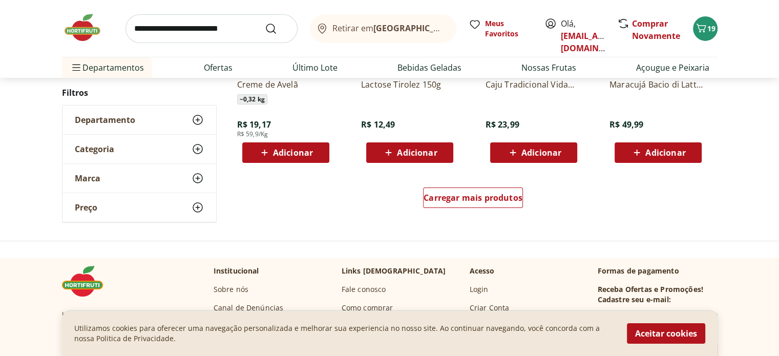
scroll to position [3482, 0]
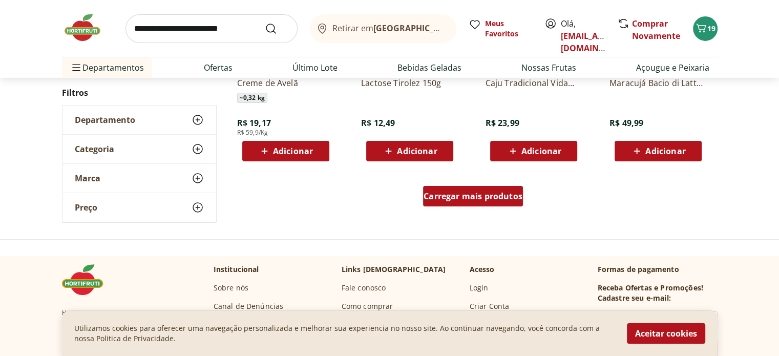
click at [472, 192] on span "Carregar mais produtos" at bounding box center [473, 196] width 99 height 8
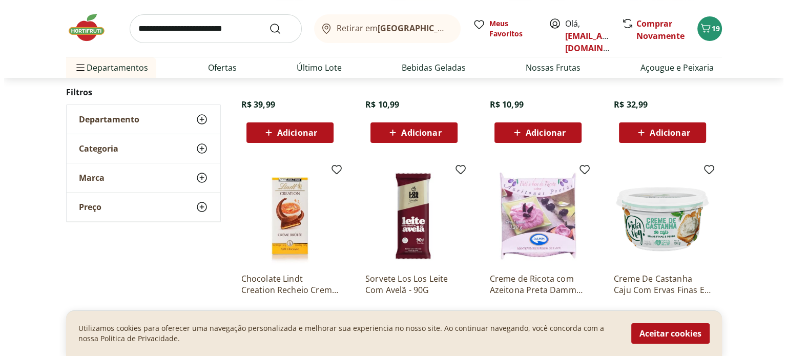
scroll to position [4251, 0]
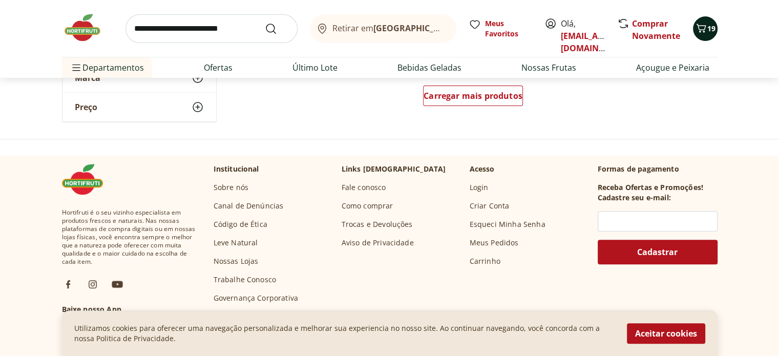
click at [707, 25] on span "19" at bounding box center [711, 29] width 8 height 10
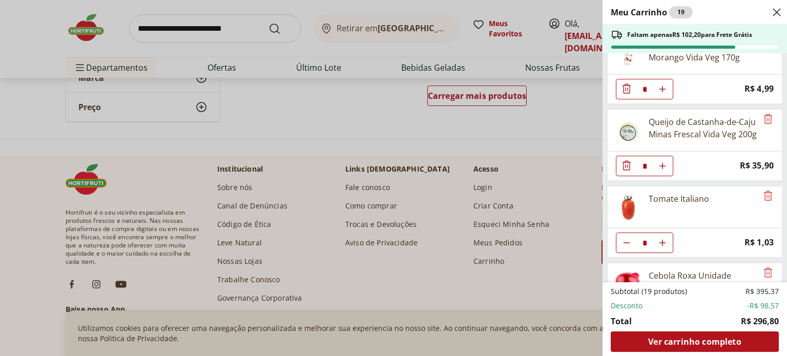
scroll to position [1147, 0]
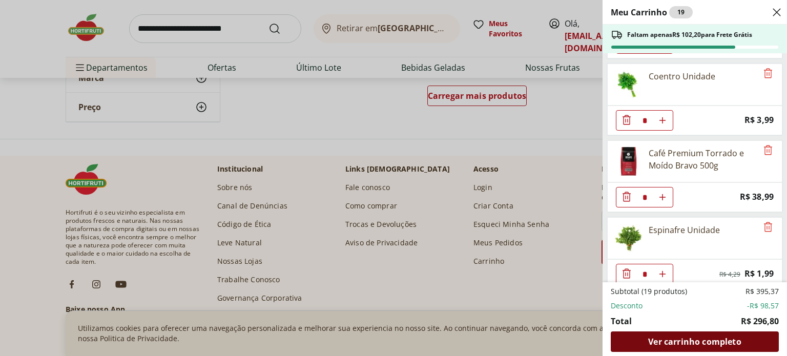
click at [705, 337] on span "Ver carrinho completo" at bounding box center [694, 341] width 93 height 8
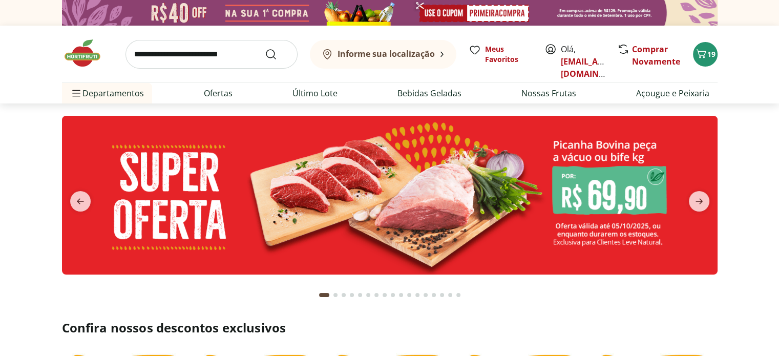
click at [176, 52] on input "search" at bounding box center [211, 54] width 172 height 29
type input "*****"
click at [265, 48] on button "Submit Search" at bounding box center [277, 54] width 25 height 12
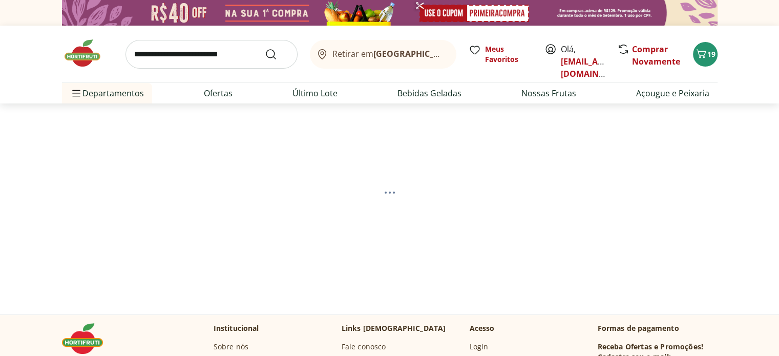
select select "**********"
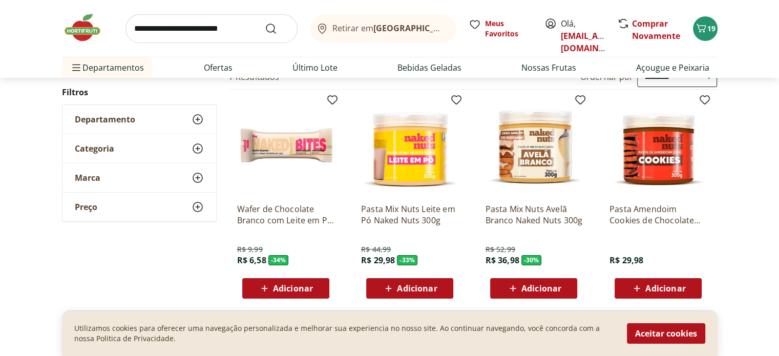
scroll to position [102, 0]
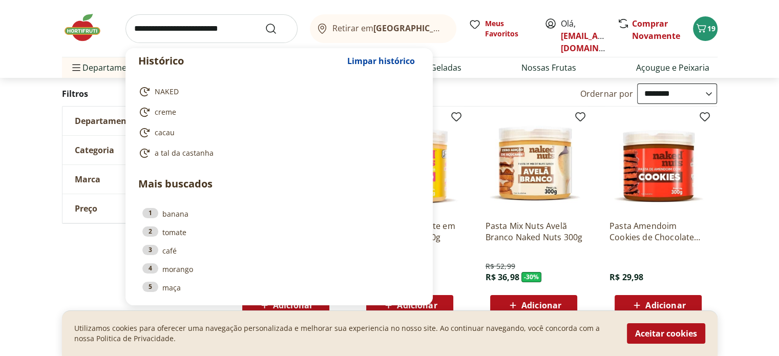
click at [228, 18] on input "search" at bounding box center [211, 28] width 172 height 29
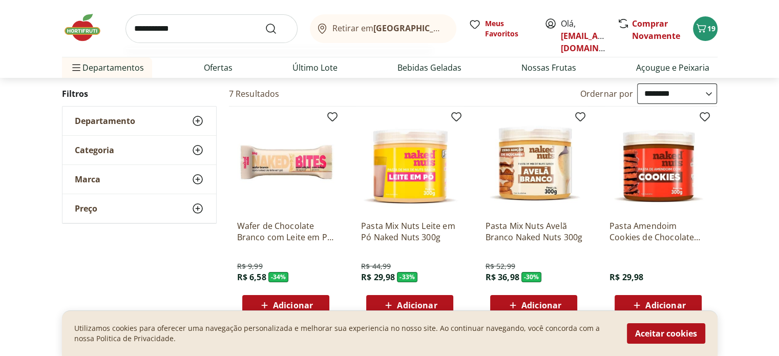
type input "**********"
click at [265, 23] on button "Submit Search" at bounding box center [277, 29] width 25 height 12
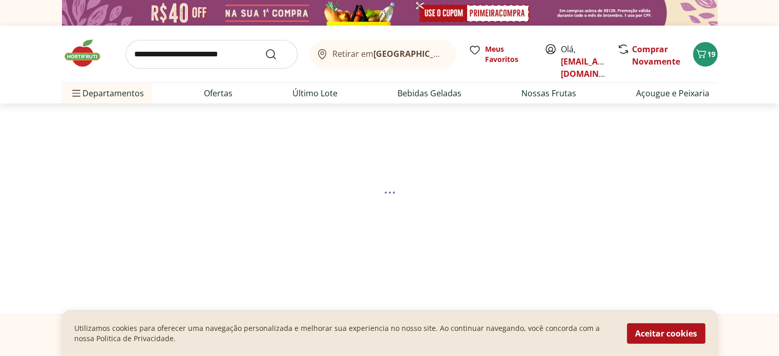
select select "**********"
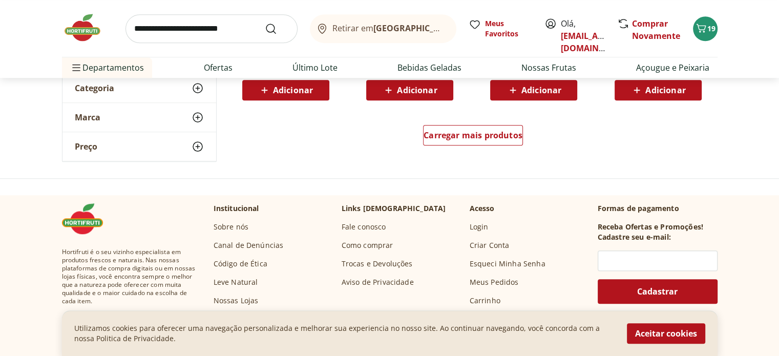
scroll to position [717, 0]
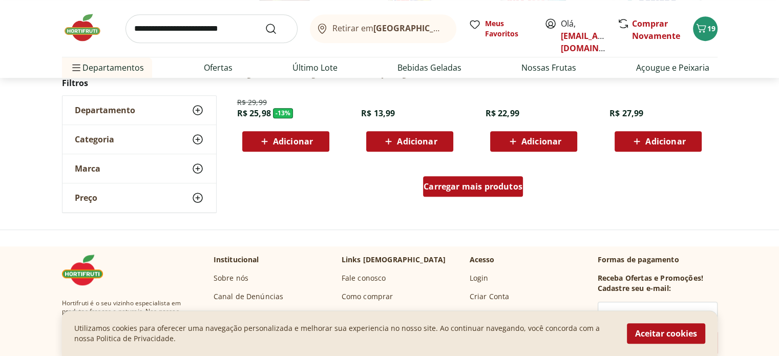
click at [446, 197] on link "Carregar mais produtos" at bounding box center [473, 188] width 100 height 25
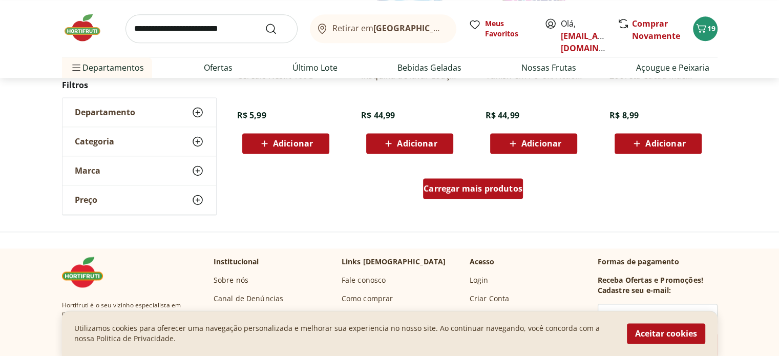
scroll to position [1383, 0]
click at [457, 184] on span "Carregar mais produtos" at bounding box center [473, 188] width 99 height 8
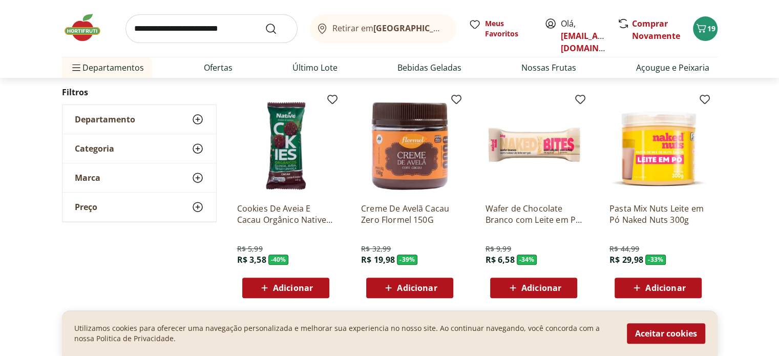
scroll to position [342, 0]
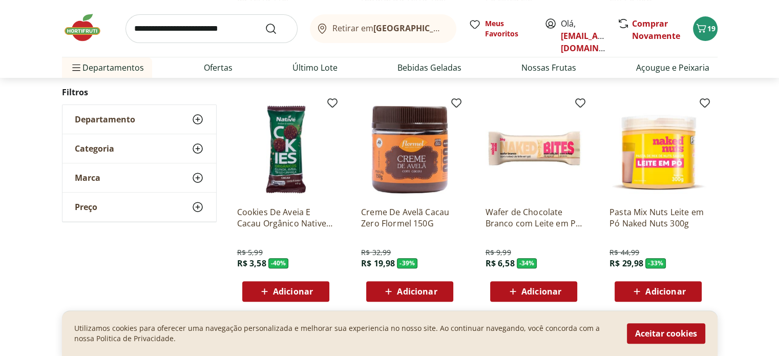
click at [552, 154] on img at bounding box center [533, 149] width 97 height 97
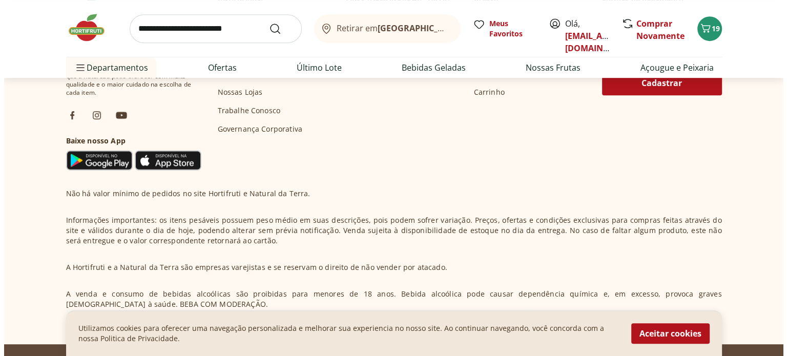
scroll to position [567, 0]
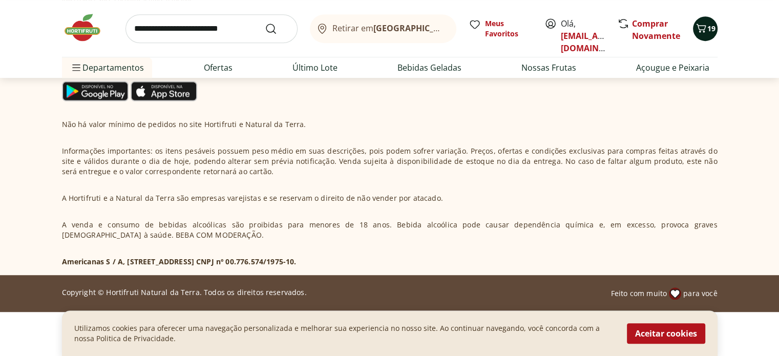
click at [709, 34] on button "19" at bounding box center [705, 28] width 25 height 25
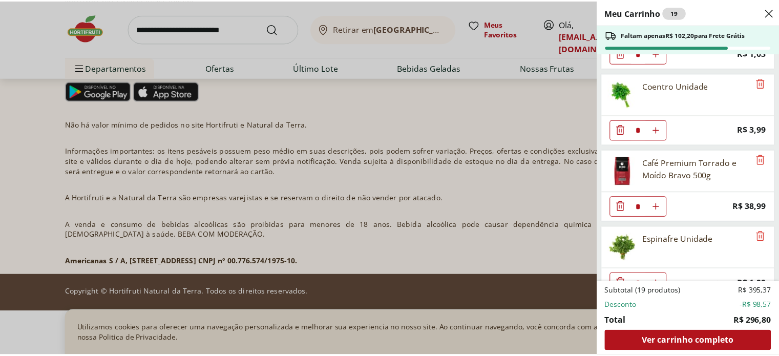
scroll to position [1147, 0]
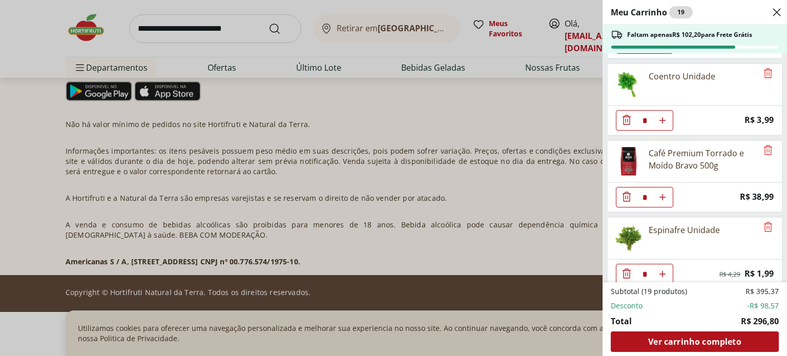
click at [778, 9] on icon "Close" at bounding box center [776, 12] width 12 height 12
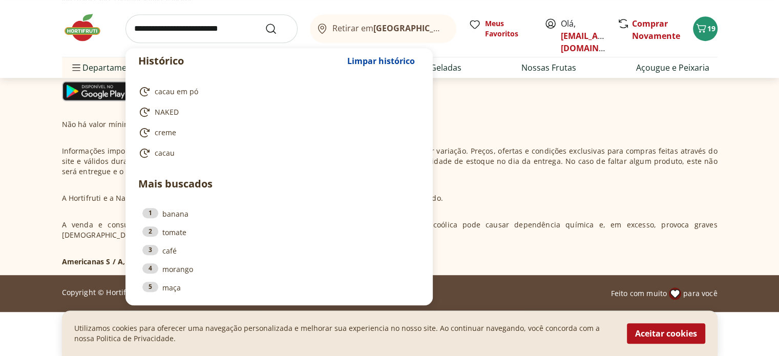
click at [228, 26] on input "search" at bounding box center [211, 28] width 172 height 29
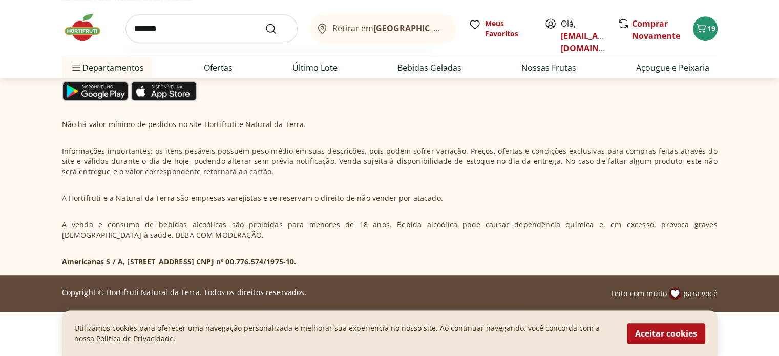
type input "*******"
click at [265, 23] on button "Submit Search" at bounding box center [277, 29] width 25 height 12
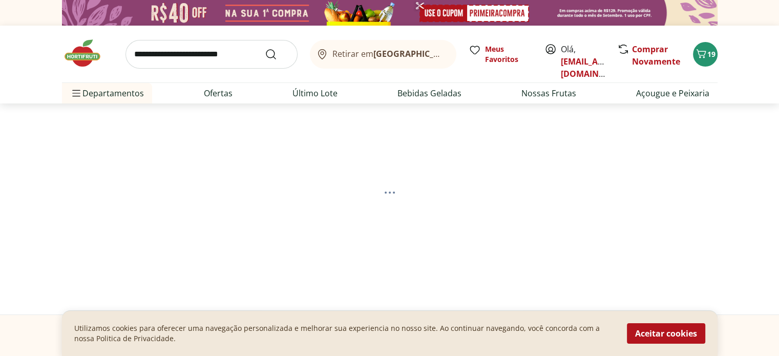
select select "**********"
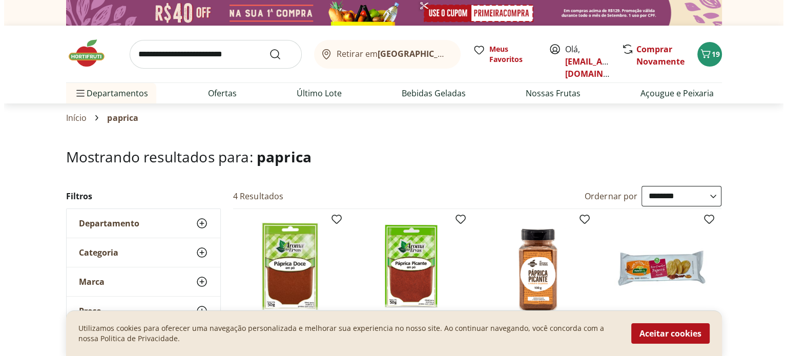
scroll to position [102, 0]
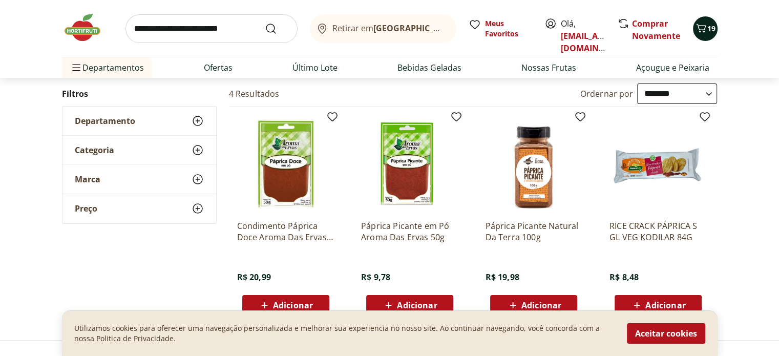
click at [700, 35] on span "Carrinho" at bounding box center [701, 28] width 12 height 13
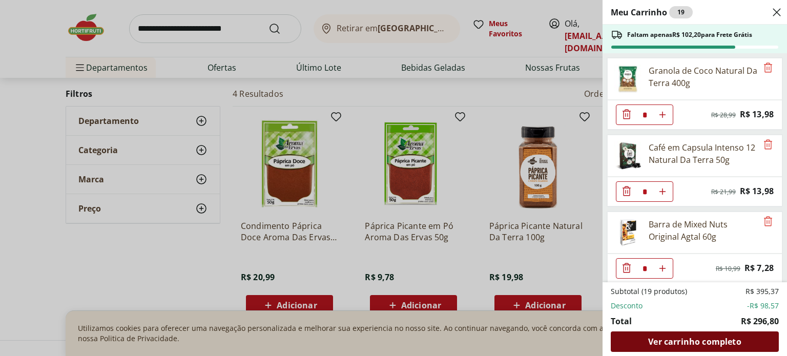
click at [704, 341] on span "Ver carrinho completo" at bounding box center [694, 341] width 93 height 8
